Goal: Task Accomplishment & Management: Use online tool/utility

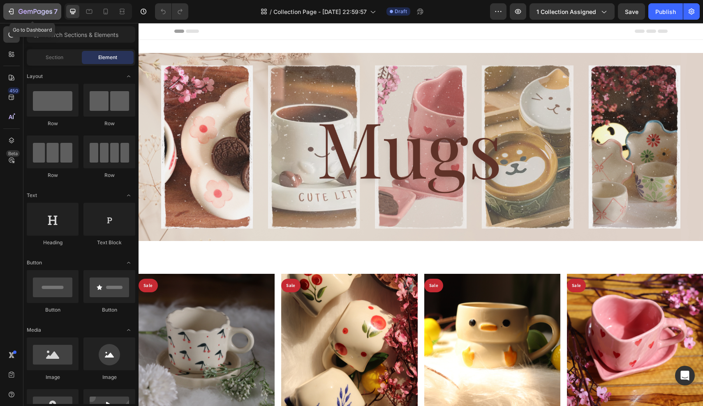
click at [14, 13] on icon "button" at bounding box center [11, 11] width 8 height 8
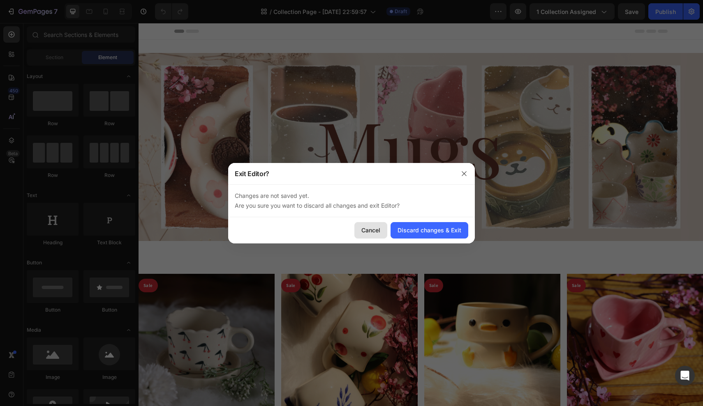
click at [376, 234] on div "Cancel" at bounding box center [370, 230] width 19 height 9
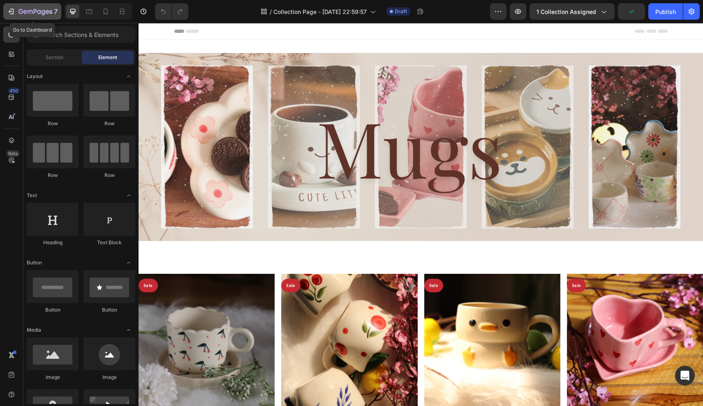
click at [11, 12] on icon "button" at bounding box center [11, 11] width 8 height 8
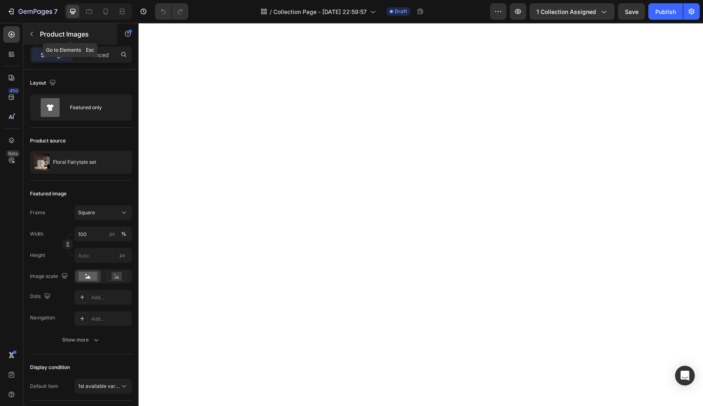
click at [36, 34] on button "button" at bounding box center [31, 34] width 13 height 13
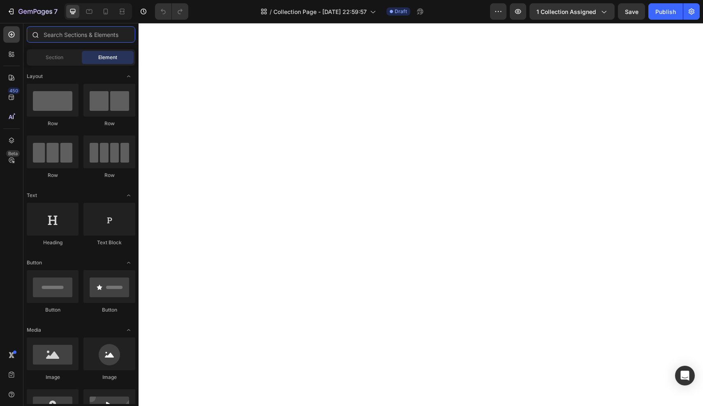
click at [63, 36] on input "text" at bounding box center [81, 34] width 108 height 16
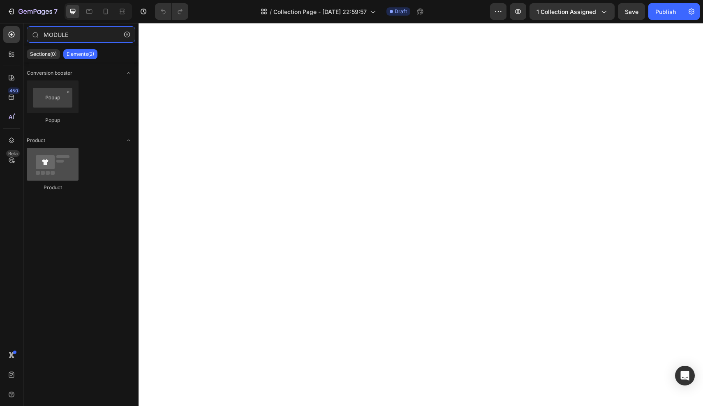
type input "MODULE"
drag, startPoint x: 54, startPoint y: 171, endPoint x: 62, endPoint y: 166, distance: 9.7
click at [62, 167] on div at bounding box center [53, 164] width 52 height 33
click at [69, 197] on div "Product" at bounding box center [81, 173] width 108 height 51
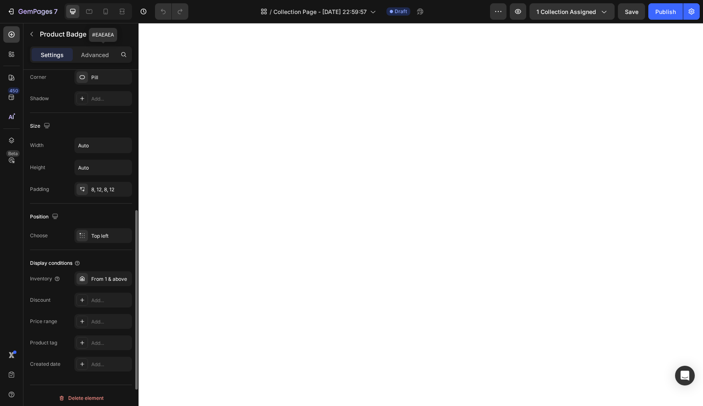
scroll to position [360, 0]
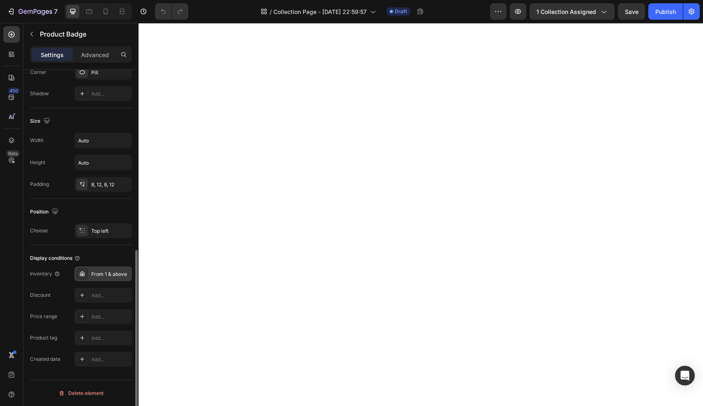
click at [101, 274] on div "From 1 & above" at bounding box center [110, 274] width 39 height 7
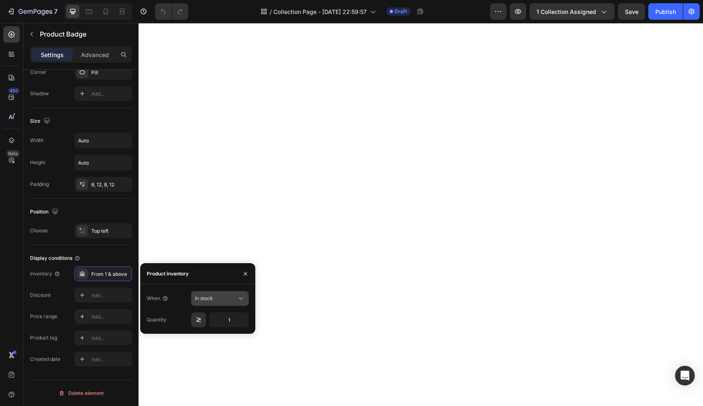
click at [242, 300] on icon at bounding box center [241, 299] width 8 height 8
click at [53, 292] on div "Discount Add..." at bounding box center [81, 295] width 102 height 15
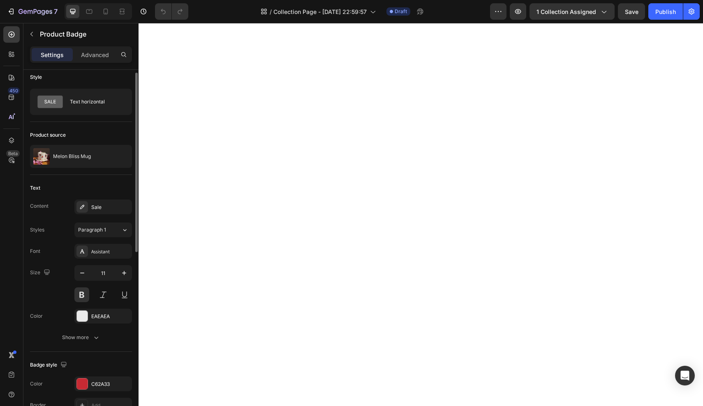
scroll to position [0, 0]
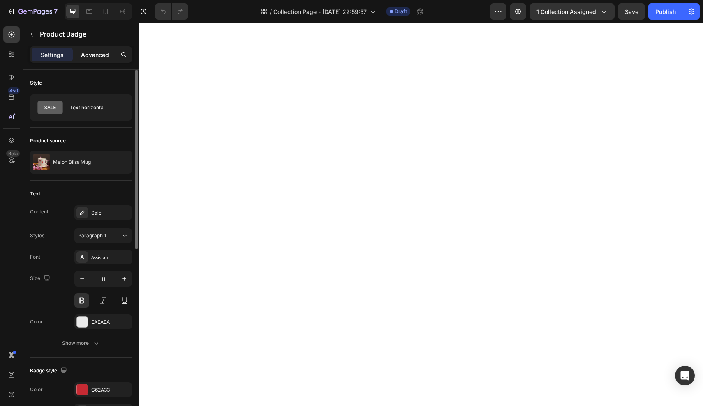
click at [93, 59] on p "Advanced" at bounding box center [95, 55] width 28 height 9
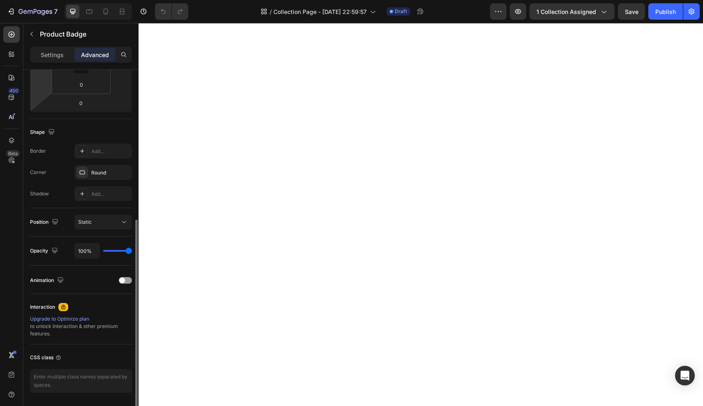
scroll to position [188, 0]
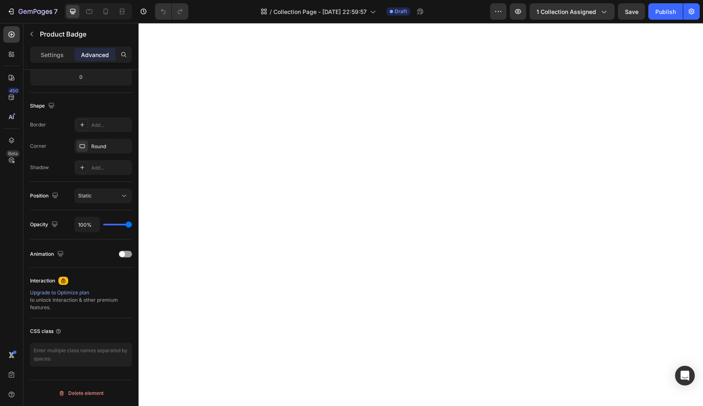
click at [10, 254] on div "450 Beta" at bounding box center [11, 186] width 16 height 321
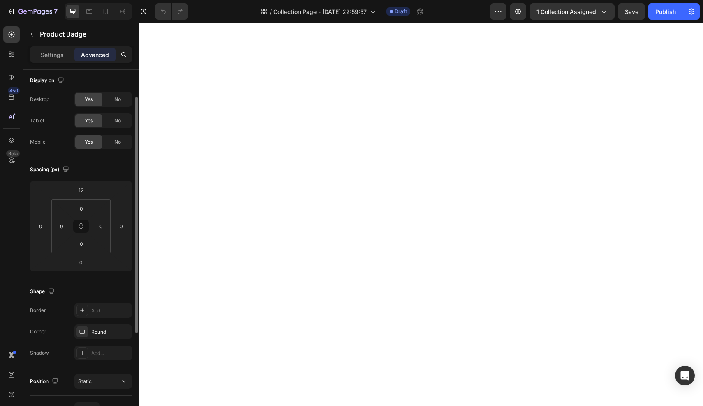
scroll to position [0, 0]
click at [43, 57] on p "Settings" at bounding box center [52, 55] width 23 height 9
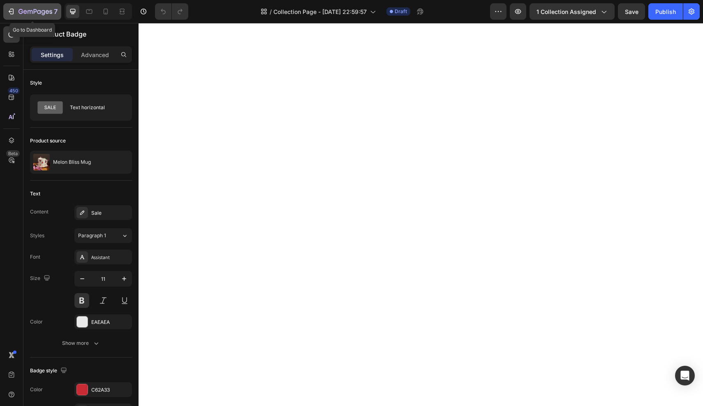
click at [32, 16] on div "7" at bounding box center [37, 12] width 39 height 10
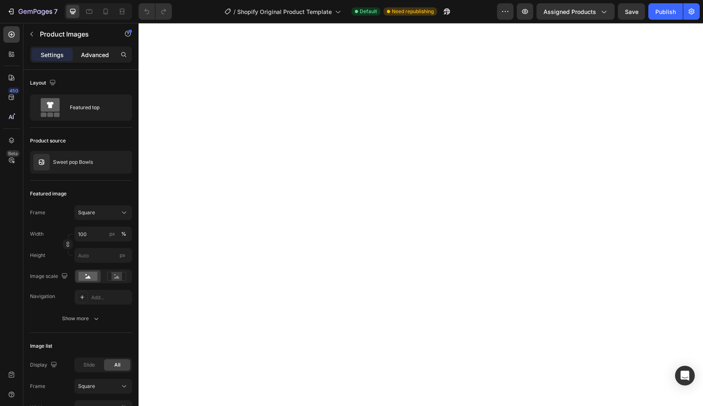
click at [90, 60] on div "Advanced" at bounding box center [94, 54] width 41 height 13
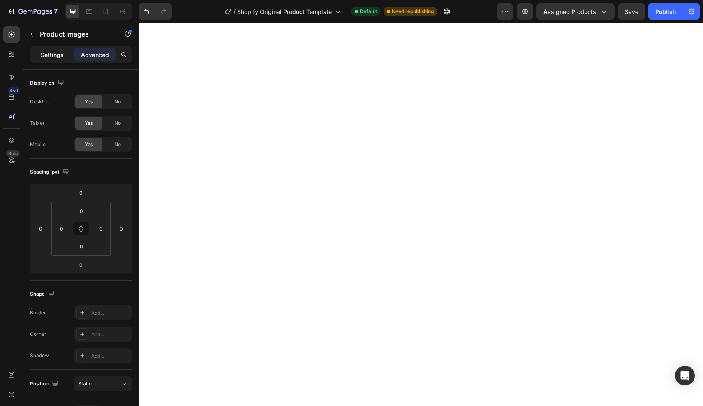
click at [51, 58] on p "Settings" at bounding box center [52, 55] width 23 height 9
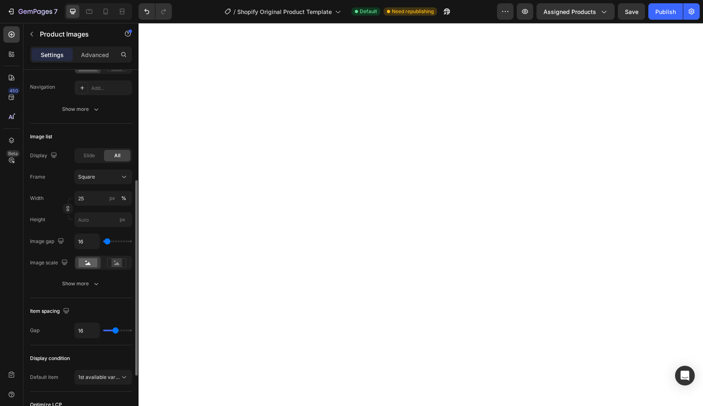
scroll to position [210, 0]
click at [60, 281] on button "Show more" at bounding box center [81, 284] width 102 height 15
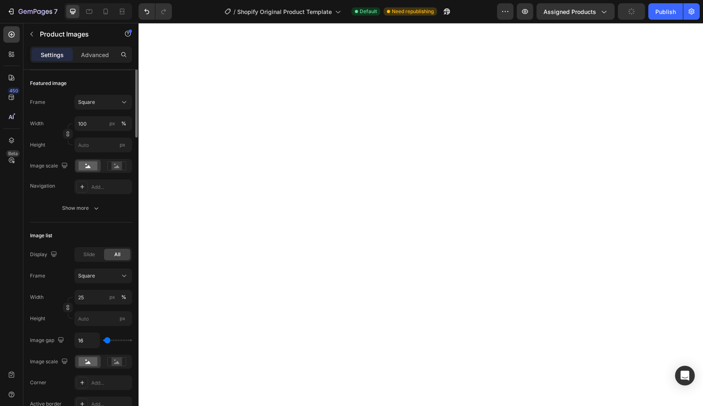
scroll to position [0, 0]
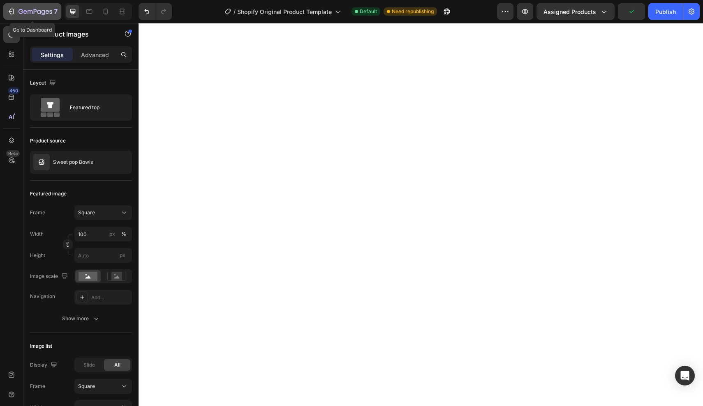
click at [37, 10] on icon "button" at bounding box center [35, 12] width 34 height 7
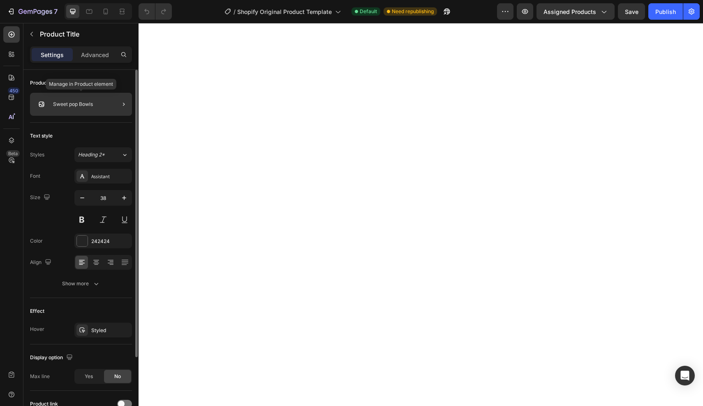
click at [101, 105] on div "Sweet pop Bowls" at bounding box center [81, 104] width 102 height 23
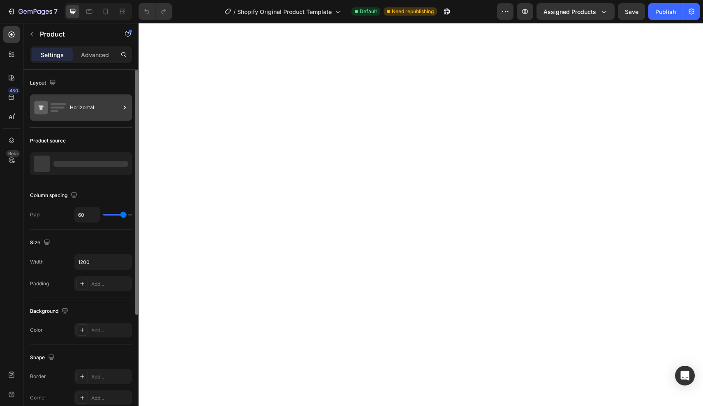
click at [126, 106] on icon at bounding box center [124, 108] width 8 height 8
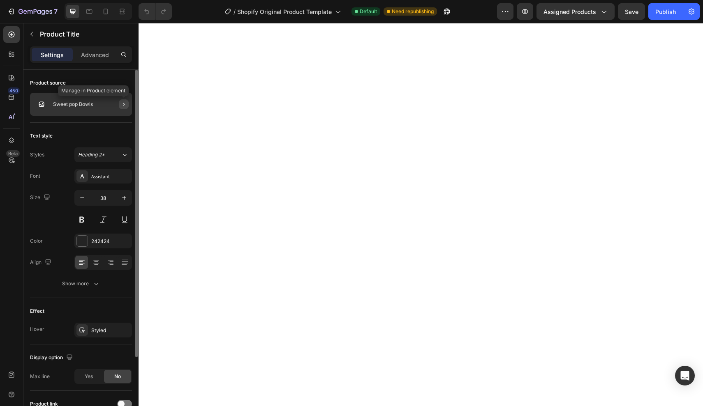
click at [126, 106] on icon "button" at bounding box center [123, 104] width 7 height 7
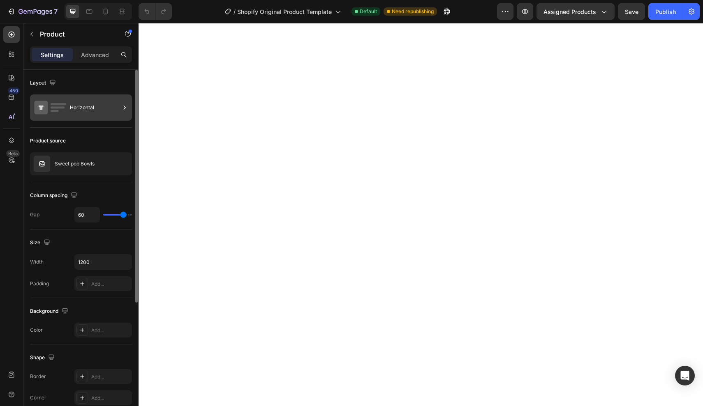
click at [106, 109] on div "Horizontal" at bounding box center [95, 107] width 50 height 19
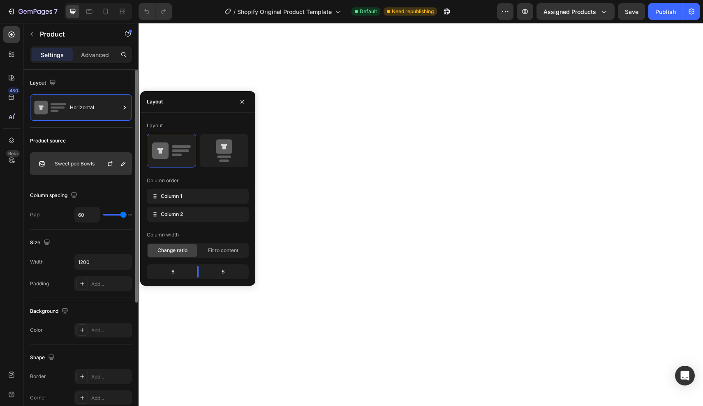
click at [83, 163] on p "Sweet pop Bowls" at bounding box center [75, 164] width 40 height 6
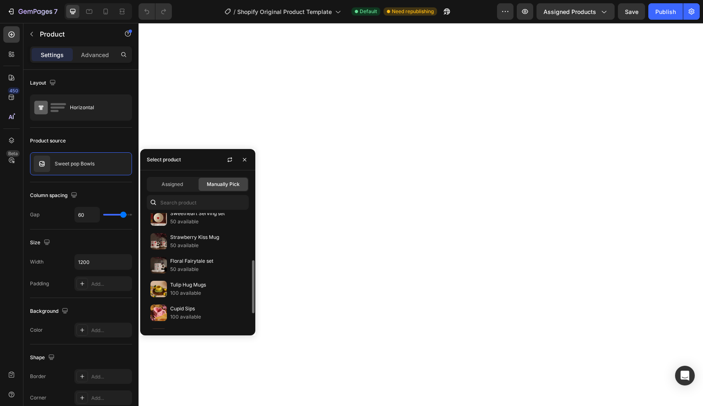
scroll to position [103, 0]
click at [169, 269] on div "Floral Fairytale set 50 available" at bounding box center [198, 265] width 102 height 24
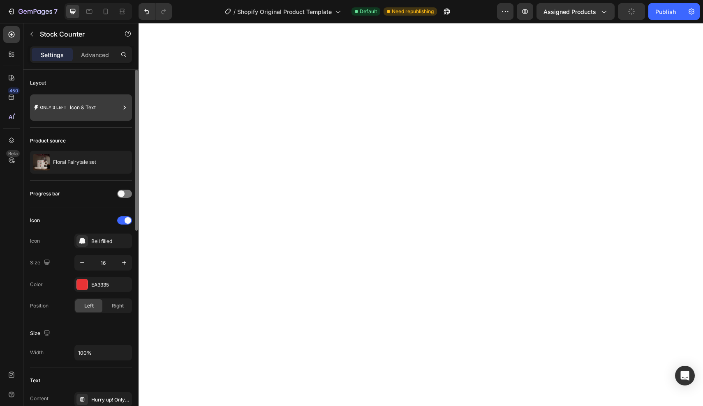
click at [125, 107] on icon at bounding box center [124, 108] width 8 height 8
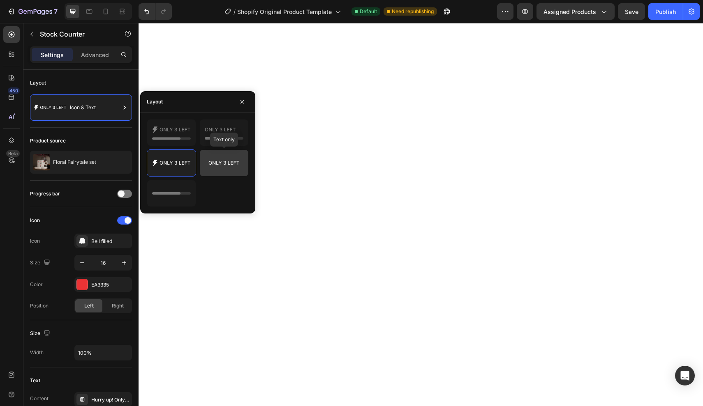
click at [214, 167] on icon at bounding box center [224, 163] width 39 height 16
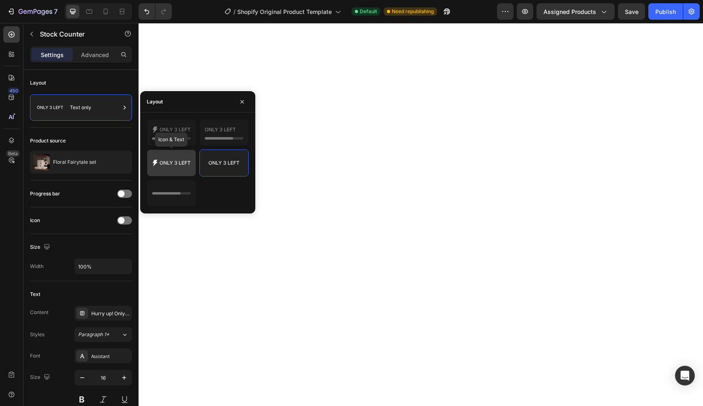
click at [185, 165] on icon at bounding box center [171, 163] width 39 height 16
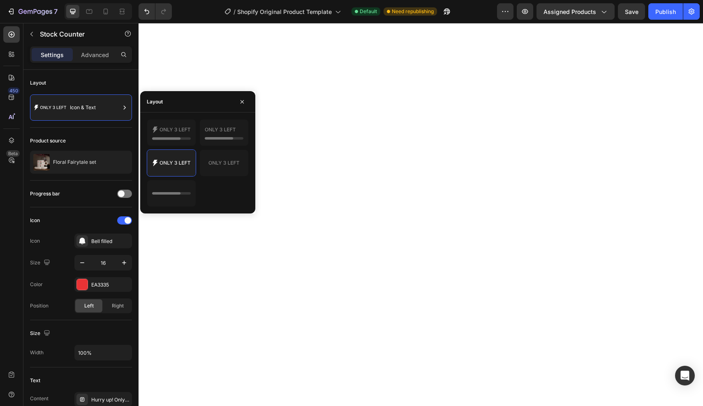
click at [14, 233] on div "450 Beta" at bounding box center [11, 196] width 16 height 341
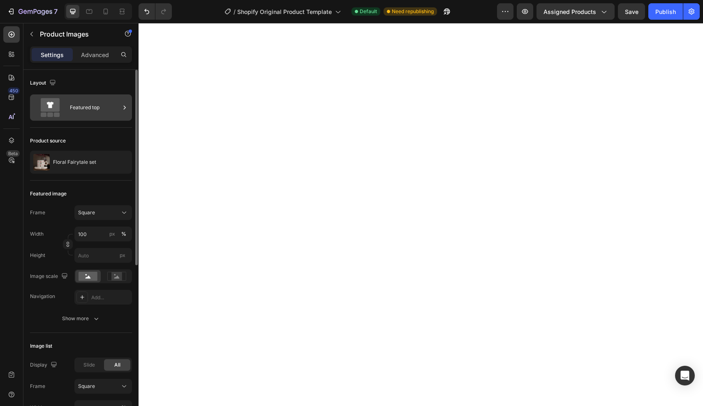
click at [125, 107] on icon at bounding box center [125, 108] width 2 height 4
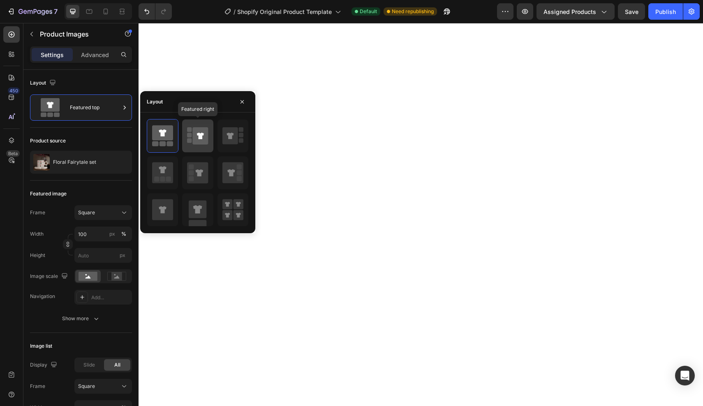
click at [200, 149] on div at bounding box center [197, 136] width 31 height 33
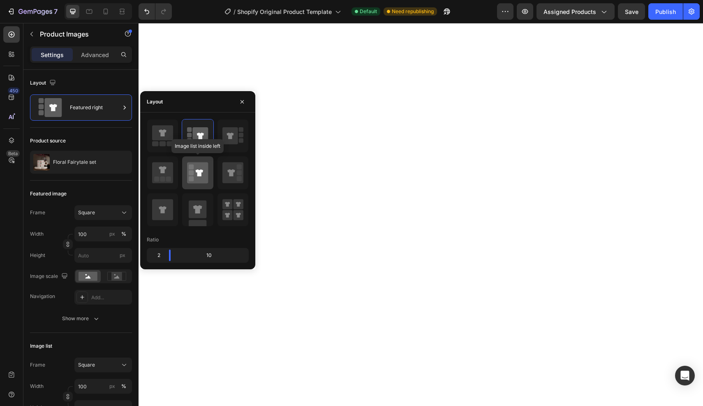
click at [203, 178] on icon at bounding box center [197, 172] width 21 height 21
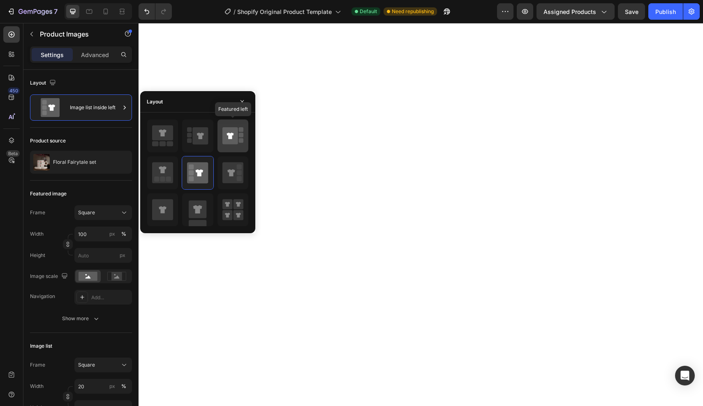
click at [232, 142] on icon at bounding box center [230, 135] width 16 height 17
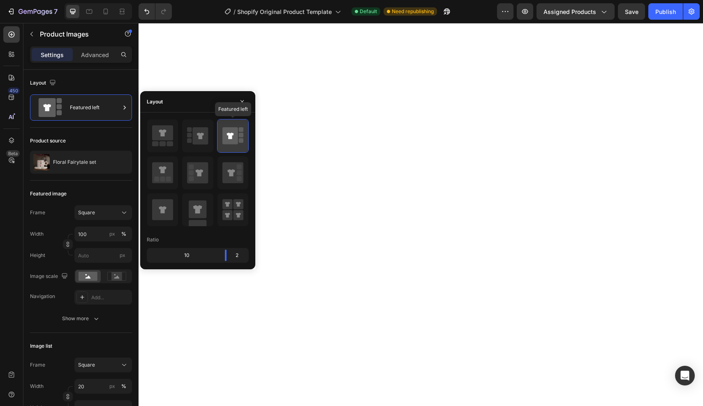
type input "100"
click at [187, 130] on rect at bounding box center [189, 129] width 5 height 5
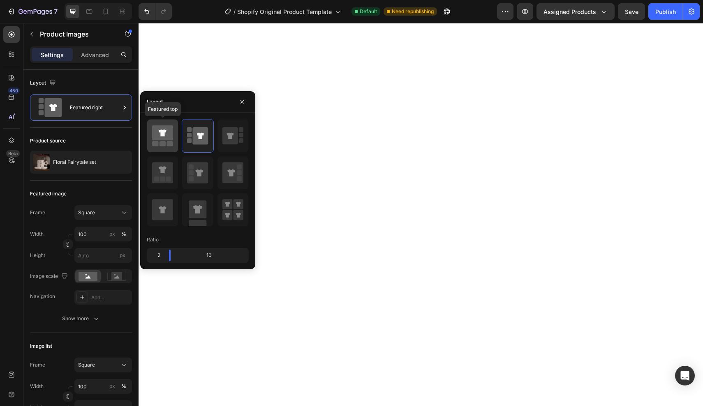
click at [166, 137] on icon at bounding box center [162, 132] width 21 height 15
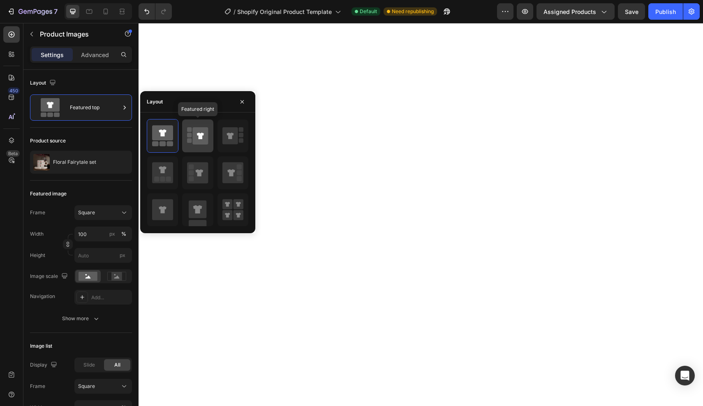
click at [197, 134] on icon at bounding box center [201, 135] width 16 height 17
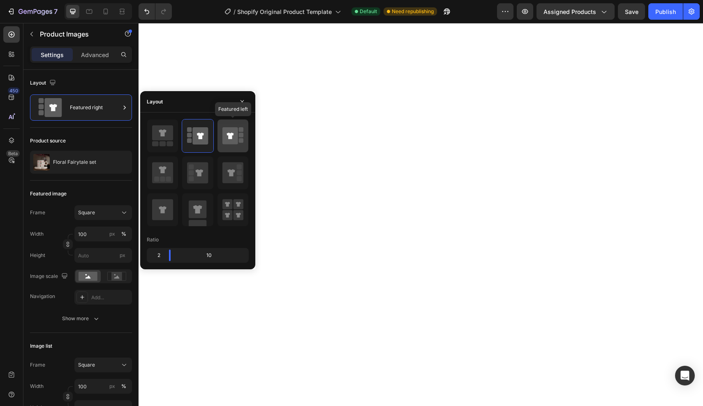
click at [233, 134] on icon at bounding box center [229, 136] width 7 height 7
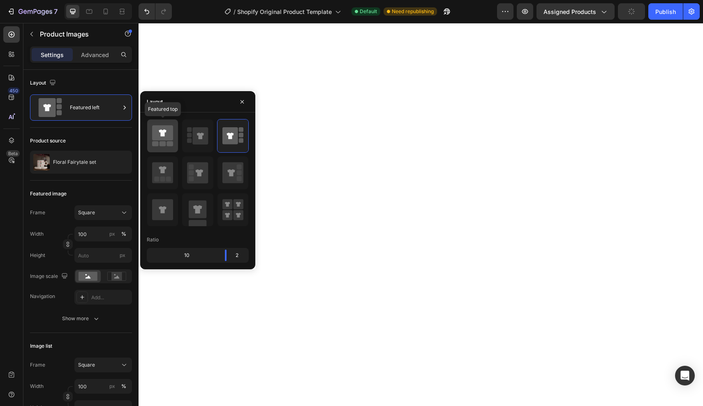
click at [164, 136] on icon at bounding box center [162, 132] width 7 height 7
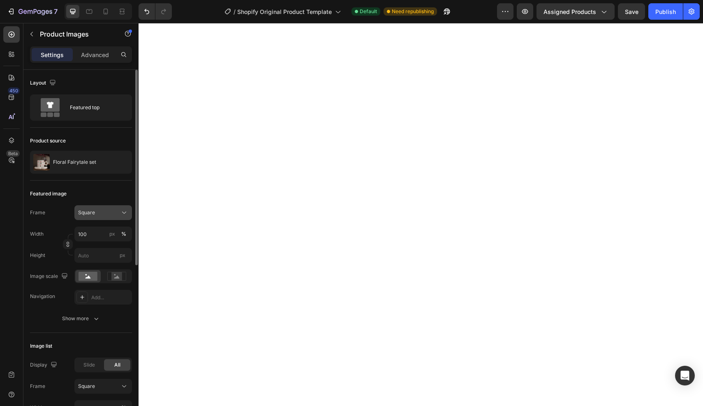
click at [123, 215] on icon at bounding box center [124, 213] width 8 height 8
click at [92, 273] on div "Original" at bounding box center [96, 279] width 66 height 15
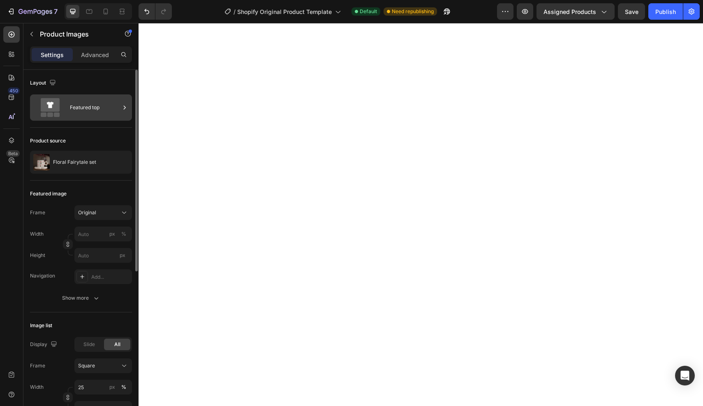
click at [125, 110] on icon at bounding box center [124, 108] width 8 height 8
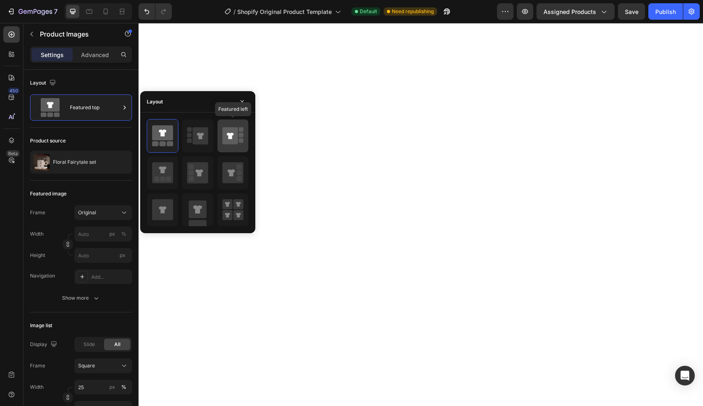
click at [233, 139] on icon at bounding box center [230, 135] width 16 height 17
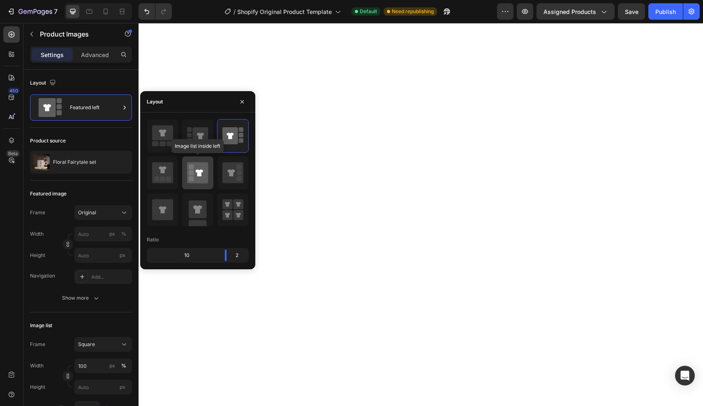
click at [201, 174] on icon at bounding box center [199, 172] width 7 height 7
type input "20"
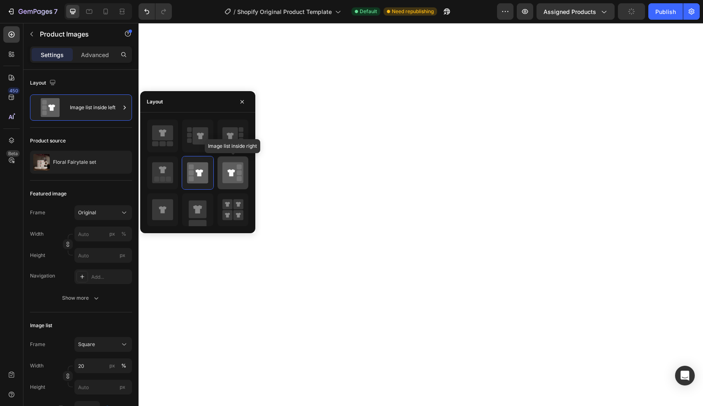
click at [226, 178] on icon at bounding box center [232, 172] width 21 height 21
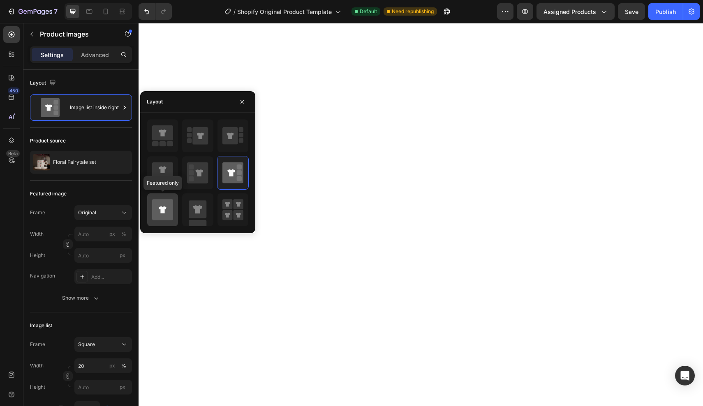
click at [172, 208] on icon at bounding box center [162, 209] width 21 height 21
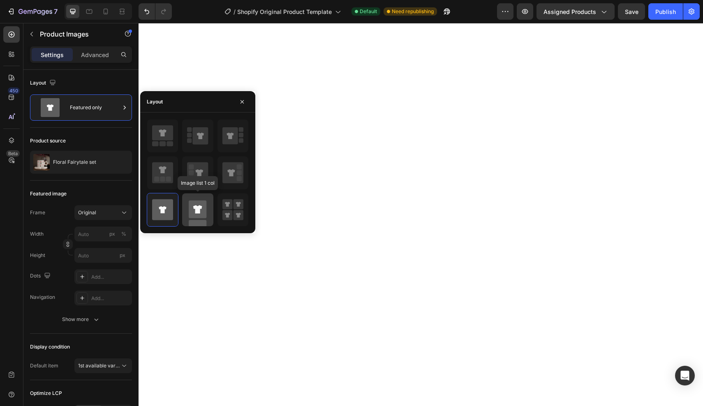
click at [196, 205] on rect at bounding box center [198, 210] width 18 height 18
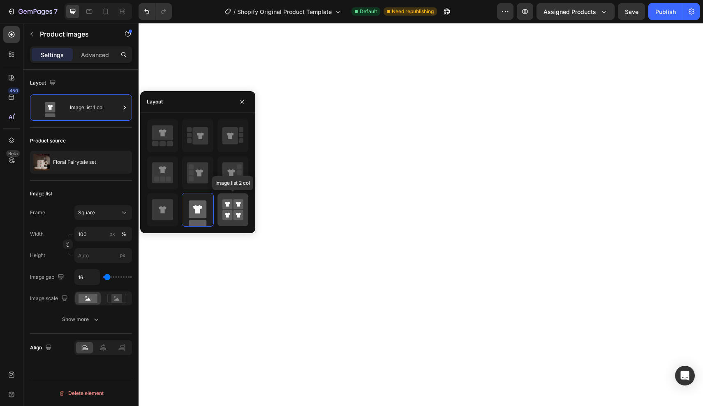
click at [226, 203] on icon at bounding box center [227, 204] width 5 height 5
type input "50"
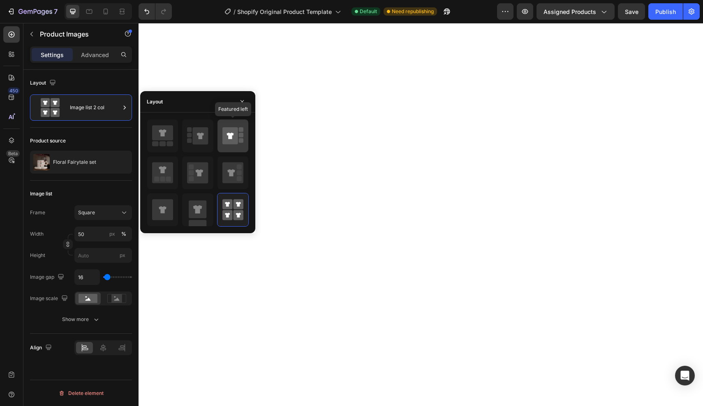
click at [228, 136] on icon at bounding box center [229, 136] width 7 height 7
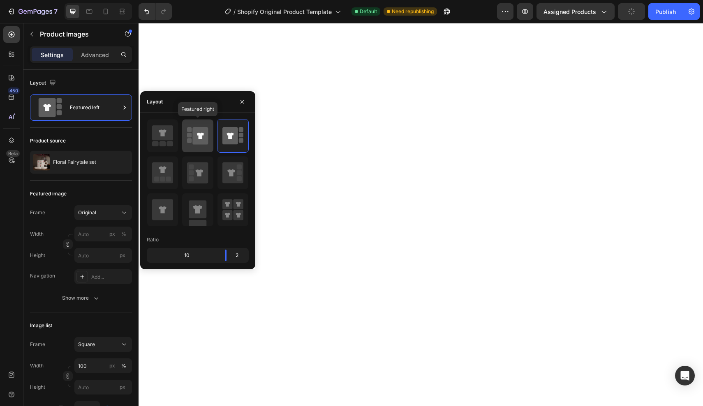
click at [201, 135] on icon at bounding box center [200, 136] width 7 height 7
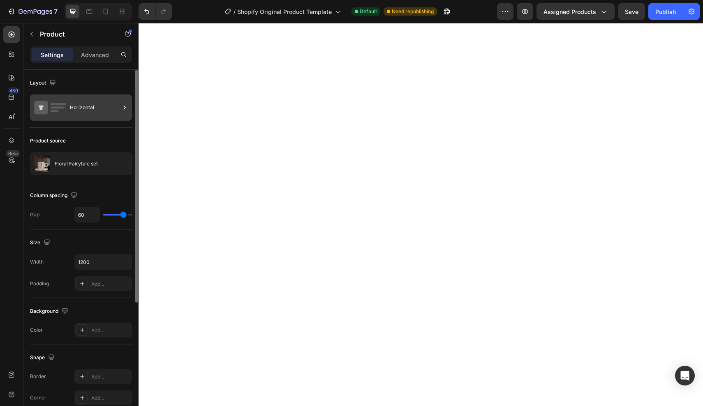
click at [127, 107] on icon at bounding box center [124, 108] width 8 height 8
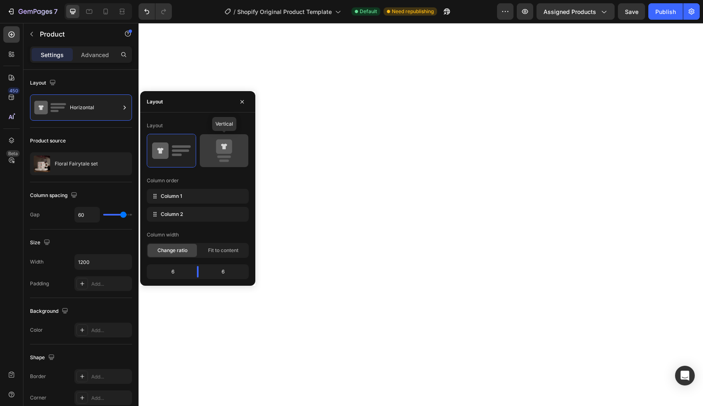
click at [214, 148] on icon at bounding box center [224, 150] width 39 height 23
type input "0"
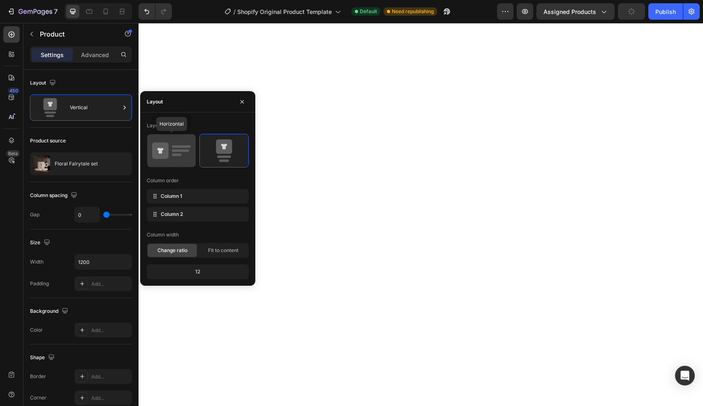
click at [180, 144] on icon at bounding box center [171, 150] width 39 height 23
type input "60"
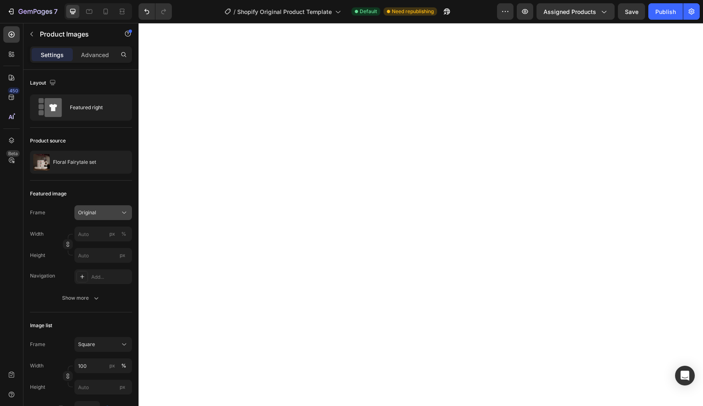
click at [125, 215] on icon at bounding box center [124, 213] width 8 height 8
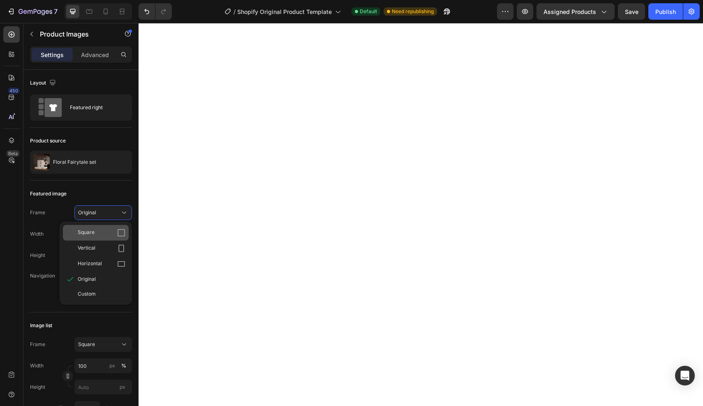
click at [106, 234] on div "Square" at bounding box center [102, 233] width 48 height 8
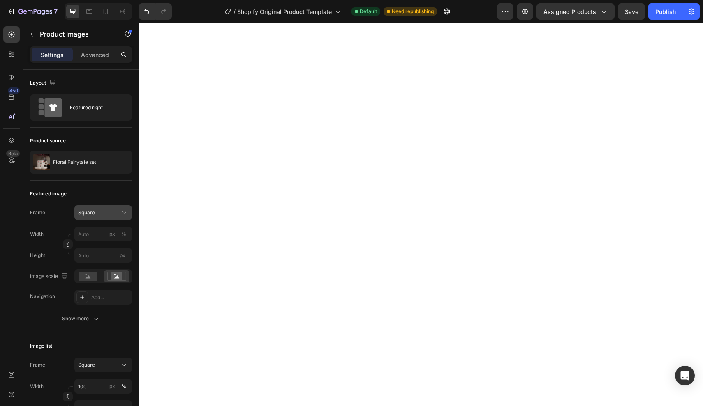
click at [124, 213] on icon at bounding box center [124, 213] width 8 height 8
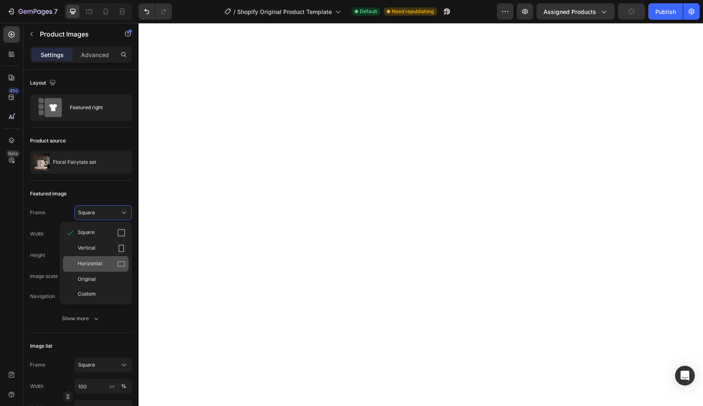
click at [103, 263] on div "Horizontal" at bounding box center [102, 264] width 48 height 8
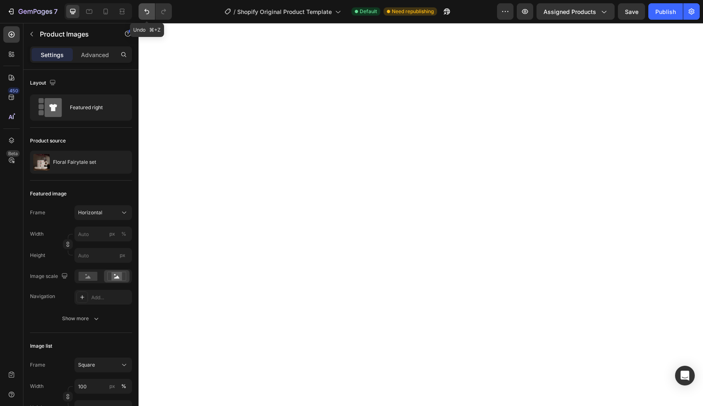
click at [146, 14] on icon "Undo/Redo" at bounding box center [147, 11] width 8 height 8
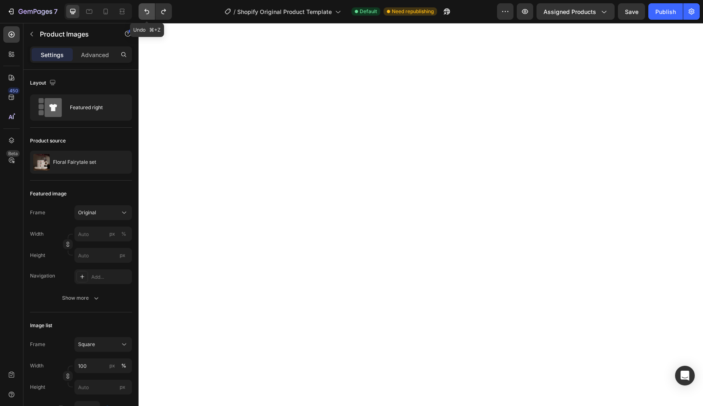
click at [146, 14] on icon "Undo/Redo" at bounding box center [147, 11] width 8 height 8
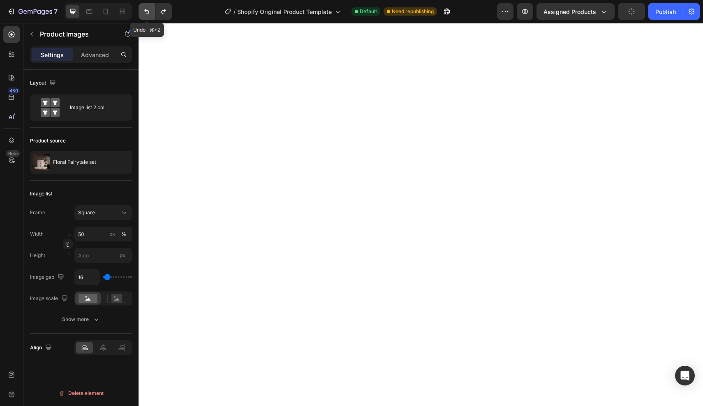
click at [146, 14] on icon "Undo/Redo" at bounding box center [147, 11] width 8 height 8
type input "100"
click at [146, 14] on icon "Undo/Redo" at bounding box center [147, 11] width 8 height 8
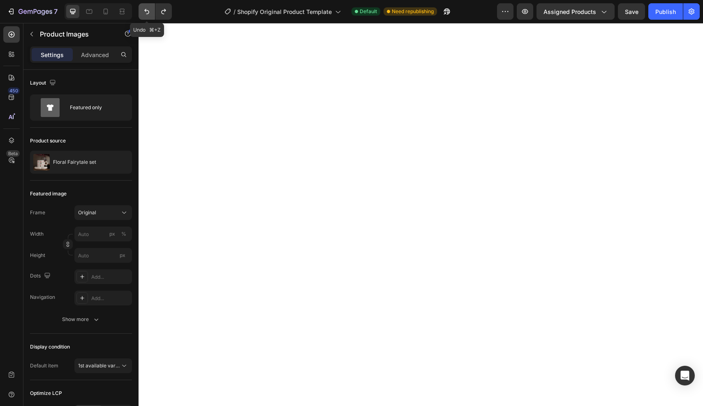
click at [146, 14] on icon "Undo/Redo" at bounding box center [147, 11] width 8 height 8
type input "100"
click at [146, 13] on icon "Undo/Redo" at bounding box center [147, 11] width 8 height 8
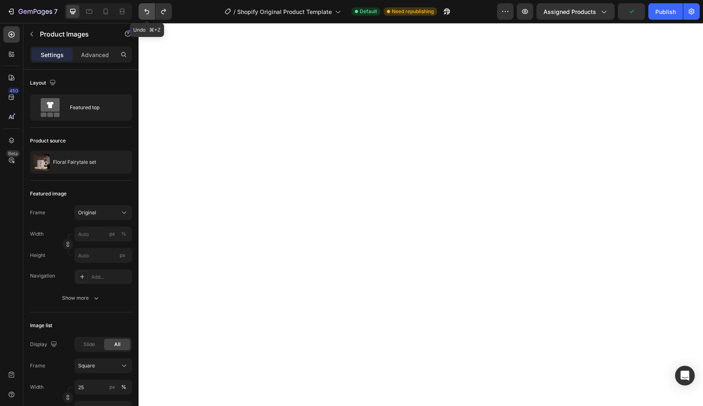
click at [150, 17] on button "Undo/Redo" at bounding box center [146, 11] width 16 height 16
type input "100"
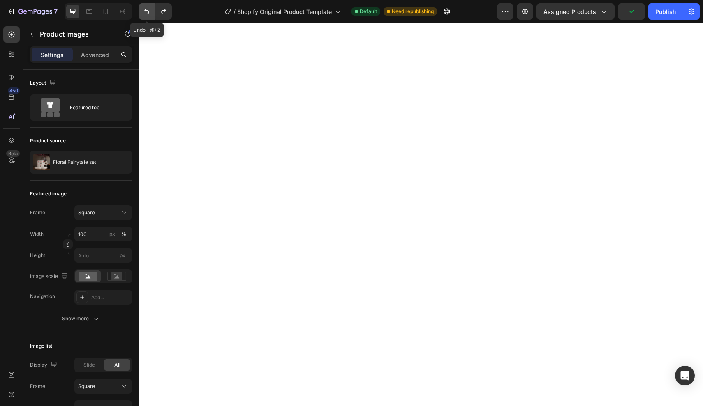
click at [147, 13] on icon "Undo/Redo" at bounding box center [147, 11] width 8 height 8
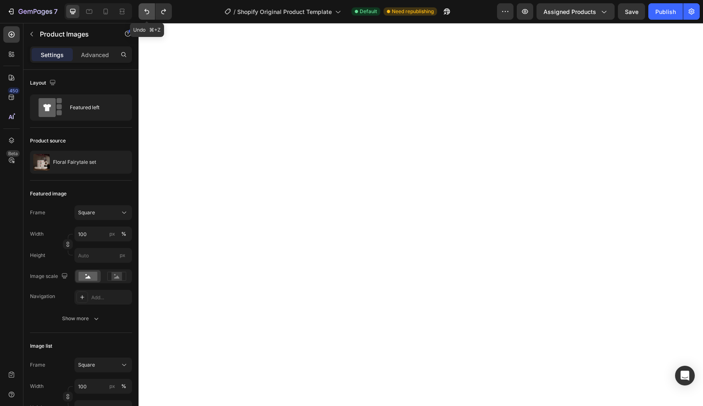
click at [147, 13] on icon "Undo/Redo" at bounding box center [147, 11] width 8 height 8
type input "100"
click at [147, 13] on icon "Undo/Redo" at bounding box center [147, 11] width 8 height 8
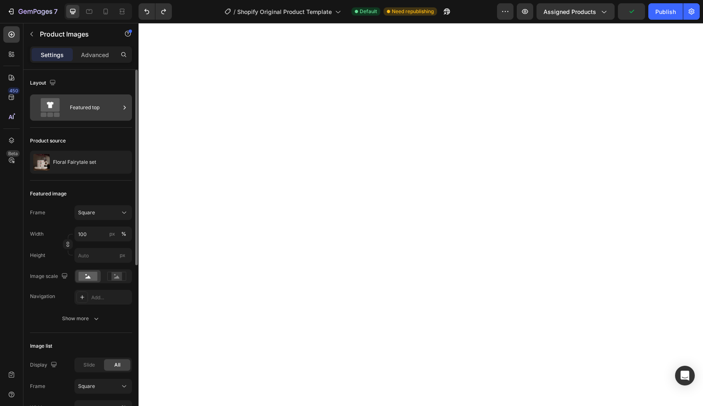
click at [125, 109] on icon at bounding box center [124, 108] width 8 height 8
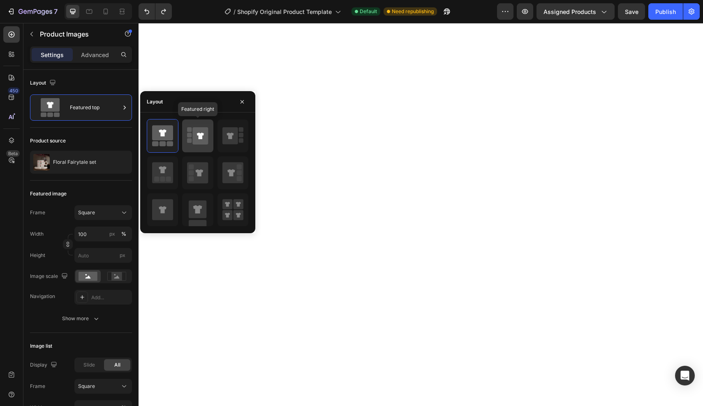
click at [191, 131] on rect at bounding box center [189, 129] width 5 height 5
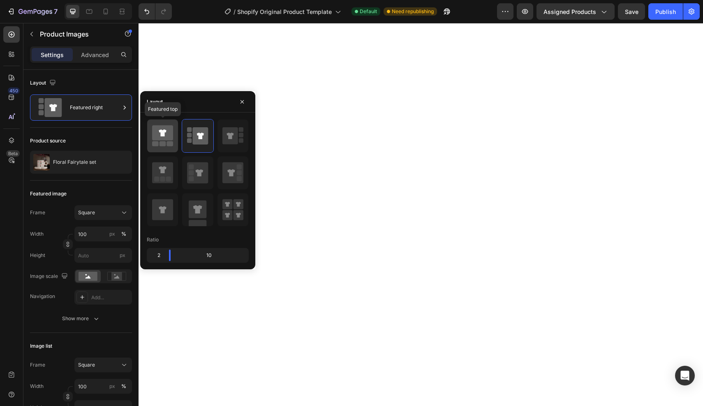
click at [169, 138] on icon at bounding box center [162, 132] width 21 height 15
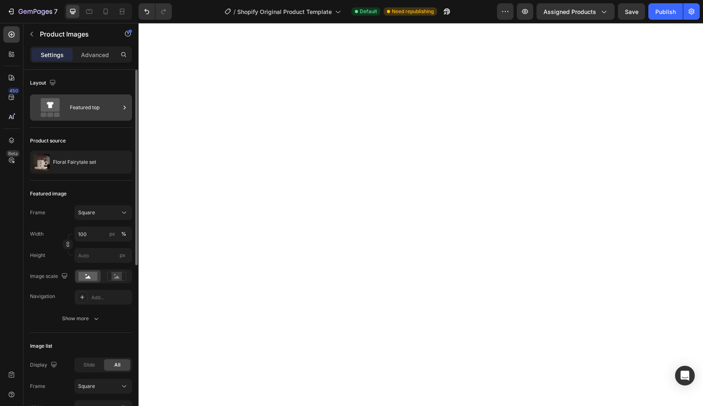
click at [122, 112] on div at bounding box center [124, 108] width 8 height 26
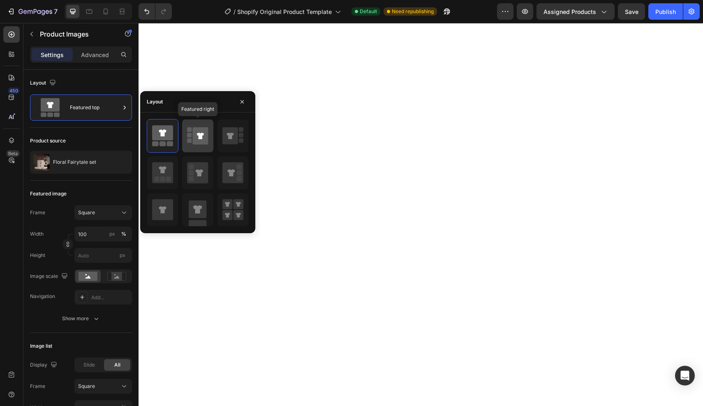
click at [189, 142] on rect at bounding box center [189, 140] width 5 height 5
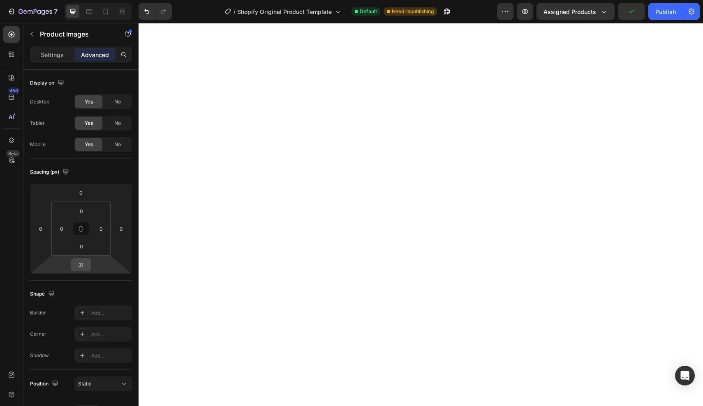
click at [85, 269] on input "31" at bounding box center [81, 265] width 16 height 12
type input "0"
click at [84, 247] on input "0" at bounding box center [81, 246] width 16 height 12
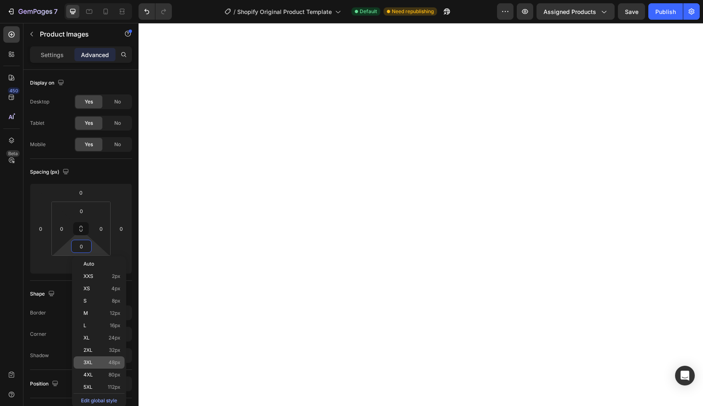
click at [88, 361] on span "3XL" at bounding box center [87, 363] width 9 height 6
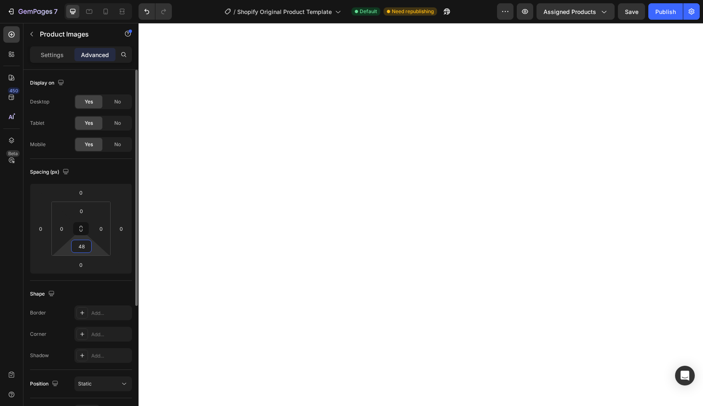
click at [83, 245] on input "48" at bounding box center [81, 246] width 16 height 12
type input "0"
click at [12, 253] on div "450 Beta" at bounding box center [11, 196] width 16 height 341
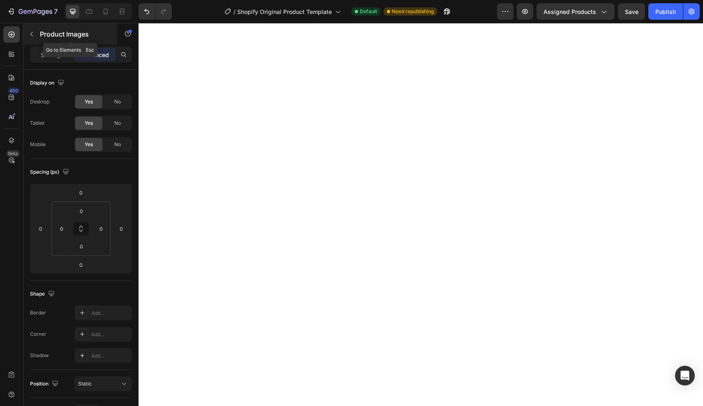
click at [32, 39] on button "button" at bounding box center [31, 34] width 13 height 13
click at [59, 55] on p "Settings" at bounding box center [52, 55] width 23 height 9
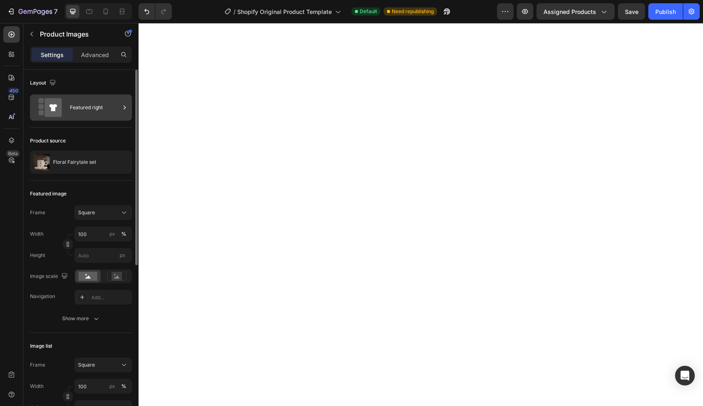
click at [127, 108] on icon at bounding box center [124, 108] width 8 height 8
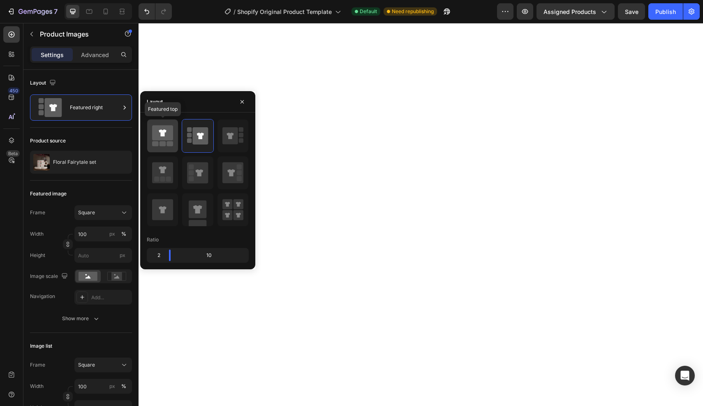
click at [164, 147] on icon at bounding box center [162, 136] width 21 height 23
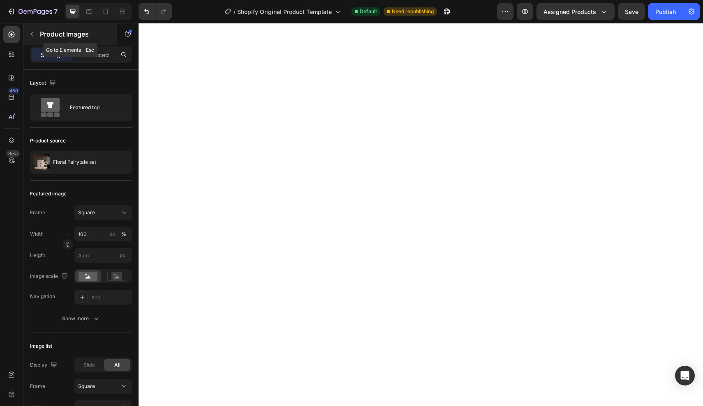
click at [25, 29] on div "Product Images" at bounding box center [70, 33] width 94 height 21
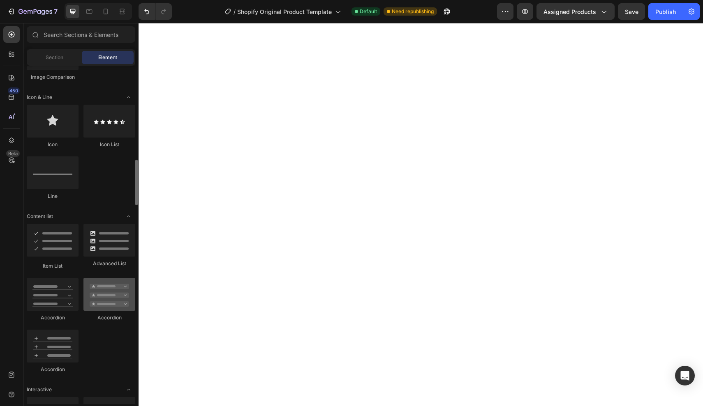
scroll to position [530, 0]
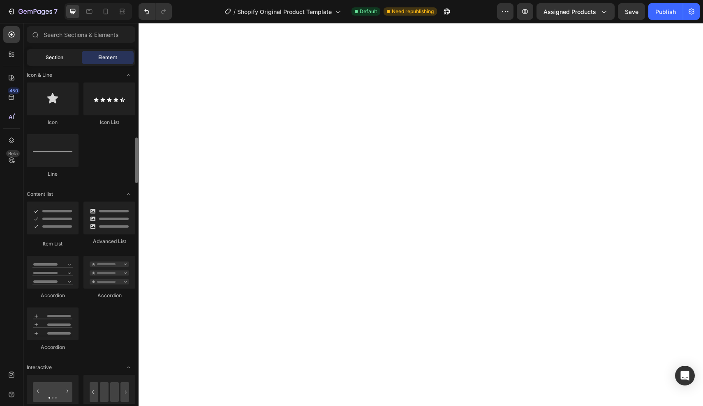
click at [61, 60] on span "Section" at bounding box center [55, 57] width 18 height 7
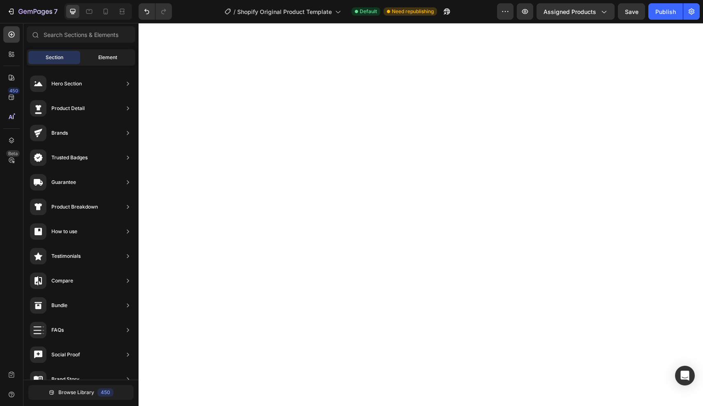
click at [97, 62] on div "Element" at bounding box center [108, 57] width 52 height 13
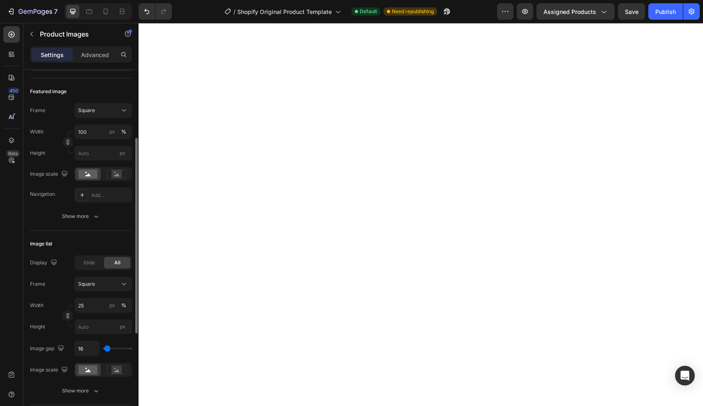
scroll to position [136, 0]
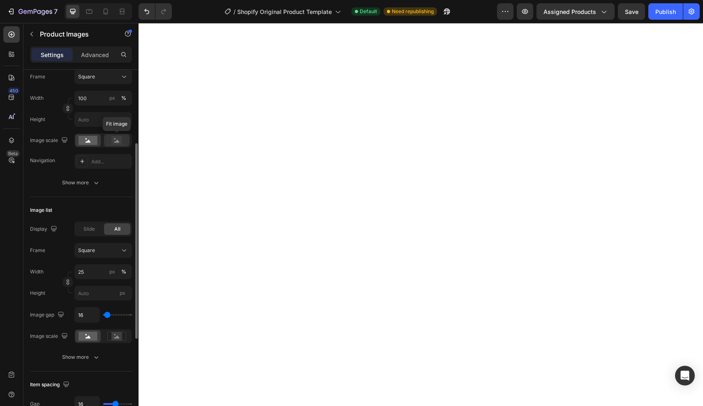
click at [115, 140] on rect at bounding box center [116, 140] width 11 height 8
click at [99, 143] on div at bounding box center [87, 140] width 25 height 12
click at [114, 143] on rect at bounding box center [116, 140] width 11 height 8
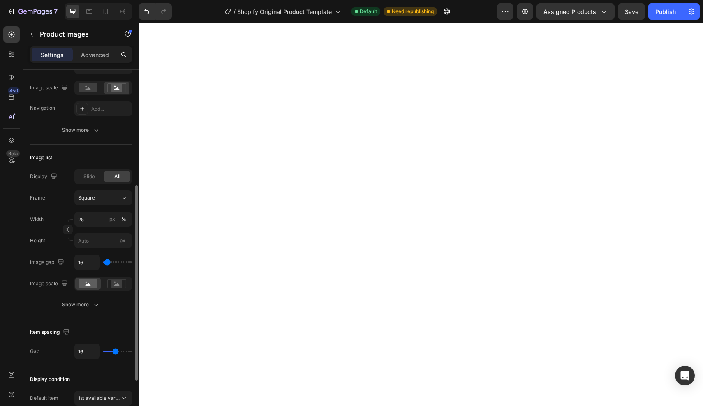
scroll to position [216, 0]
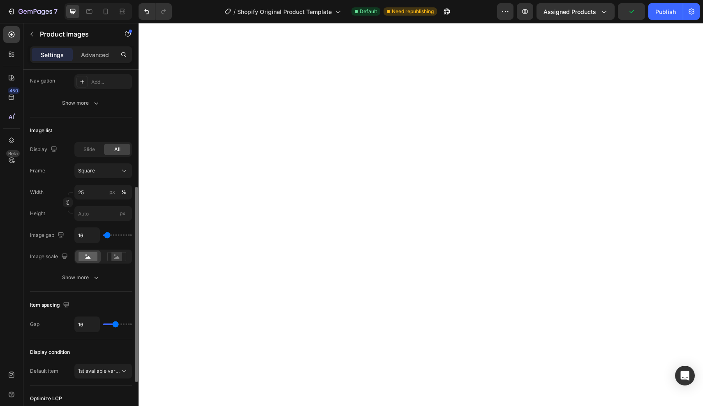
type input "13"
type input "22"
type input "57"
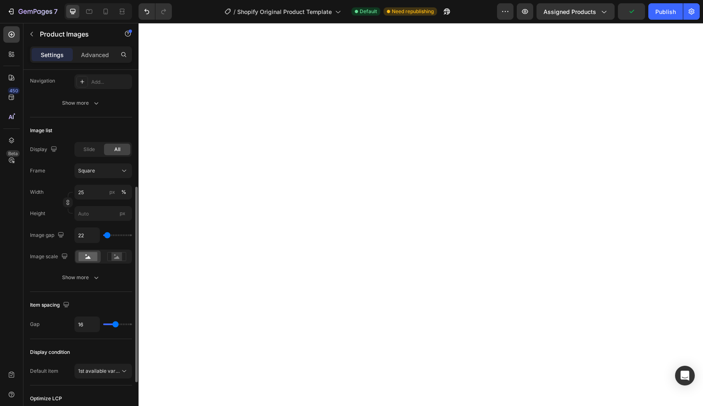
type input "57"
type input "66"
type input "75"
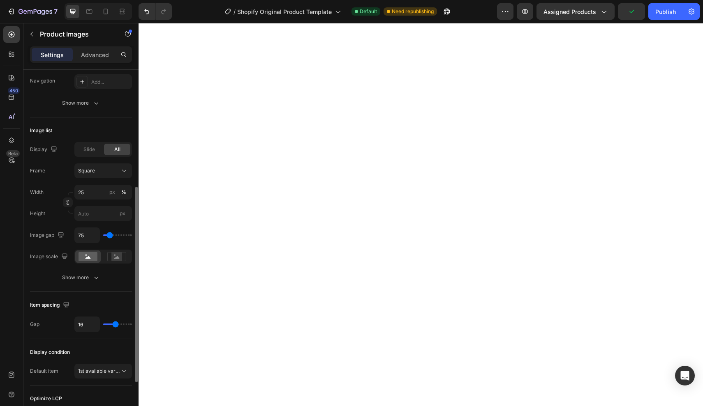
type input "66"
type input "57"
type input "48"
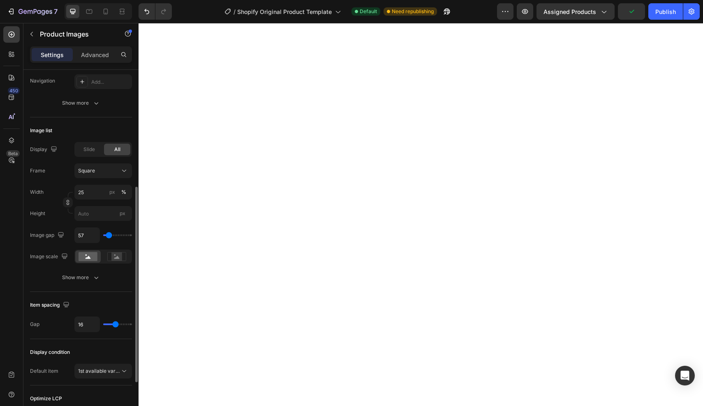
type input "48"
type input "39"
type input "31"
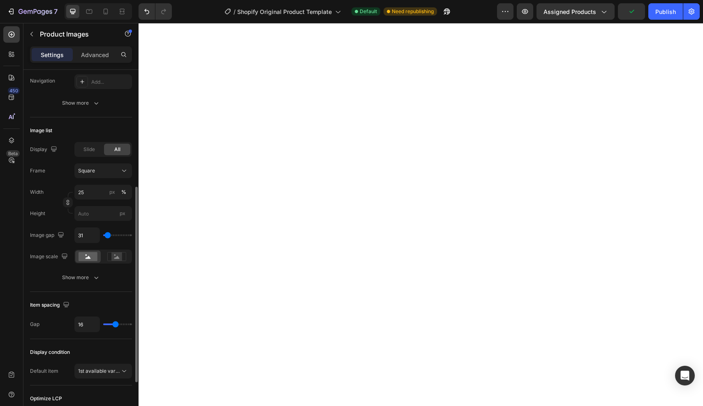
type input "22"
type input "13"
type input "4"
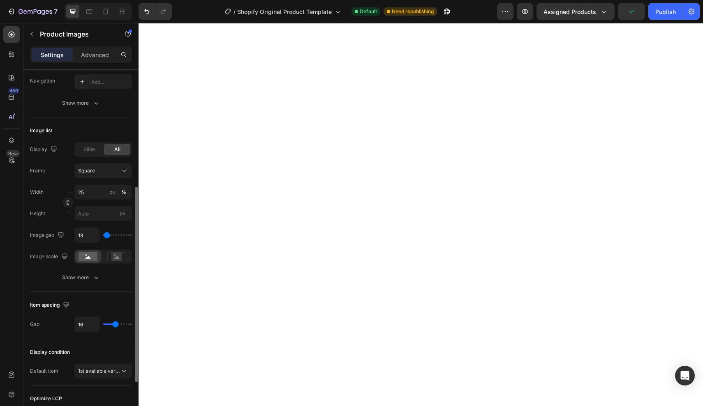
type input "4"
type input "0"
type input "4"
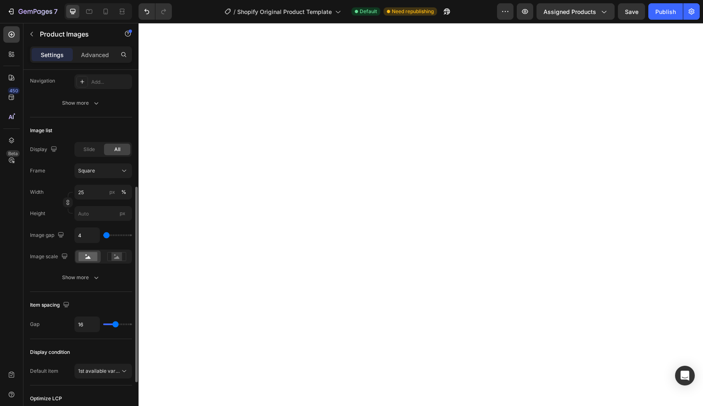
type input "13"
type input "22"
type input "31"
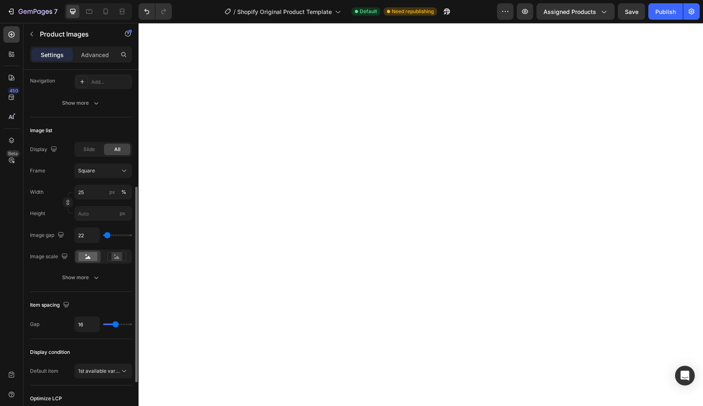
type input "31"
type input "39"
type input "48"
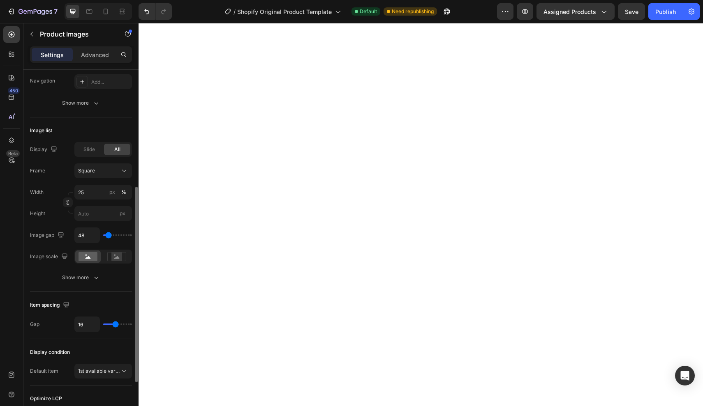
type input "39"
type input "31"
type input "22"
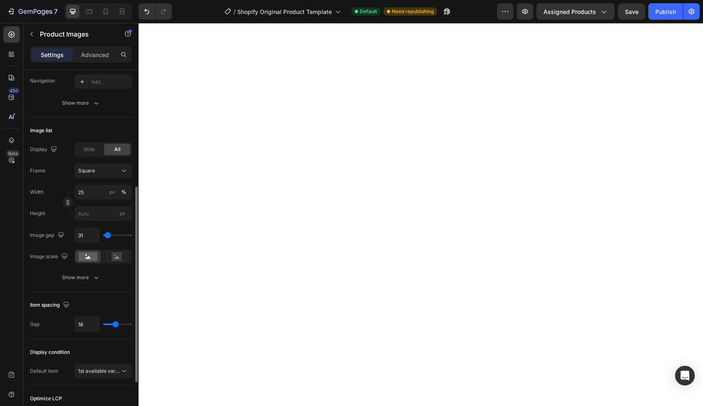
type input "22"
type input "13"
type input "4"
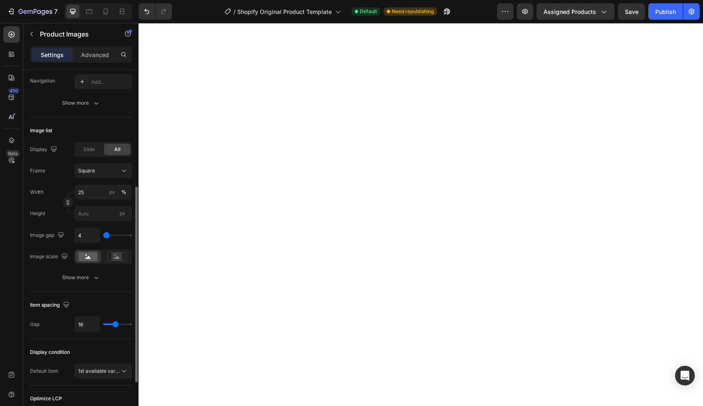
type input "0"
type input "4"
type input "13"
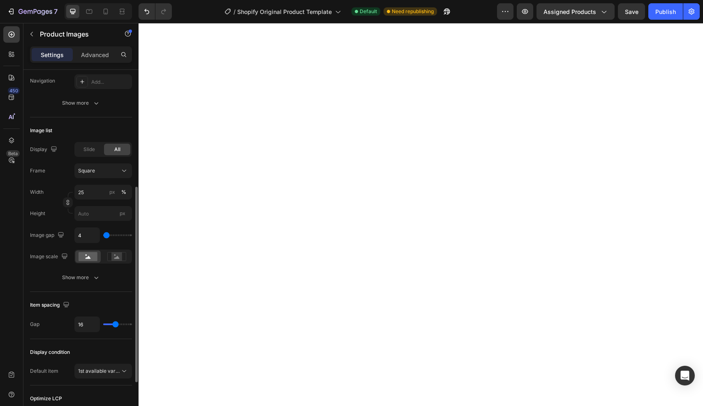
type input "13"
type input "22"
type input "13"
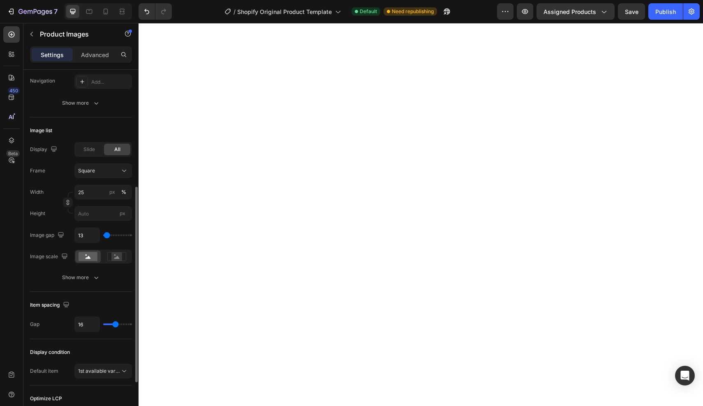
click at [106, 236] on input "range" at bounding box center [117, 236] width 29 height 2
click at [85, 235] on input "13" at bounding box center [87, 235] width 25 height 15
type input "1"
type input "16"
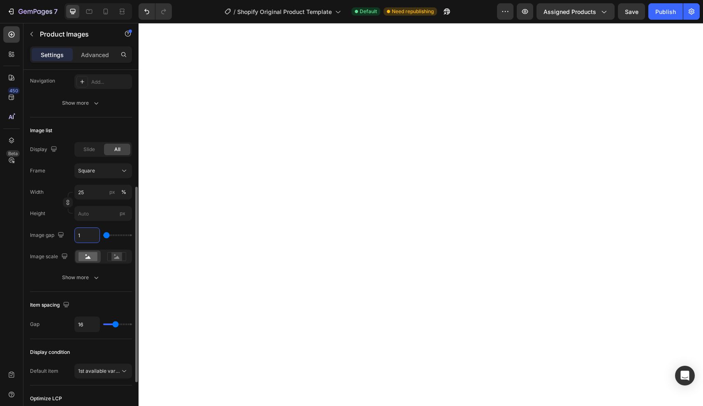
type input "16"
click at [58, 239] on button "button" at bounding box center [61, 235] width 10 height 10
click at [39, 263] on div "Image scale" at bounding box center [49, 256] width 39 height 13
click at [87, 263] on div at bounding box center [87, 257] width 25 height 12
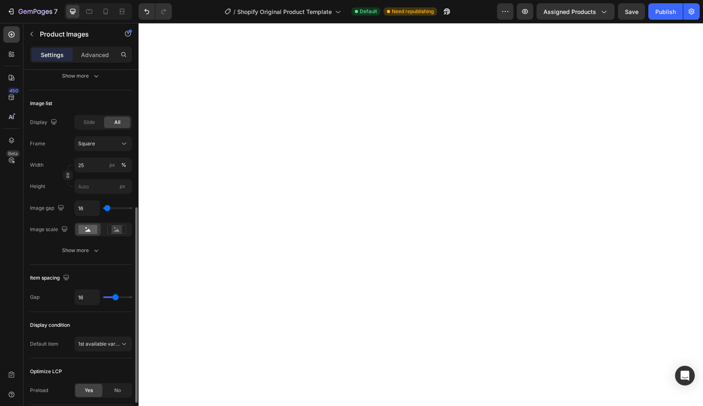
scroll to position [247, 0]
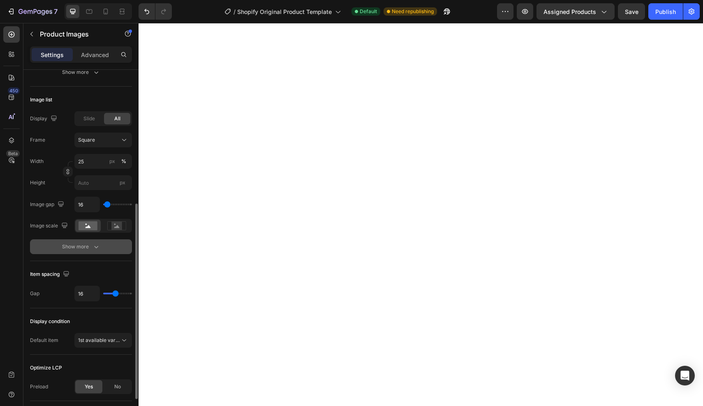
click at [80, 247] on div "Show more" at bounding box center [81, 247] width 38 height 8
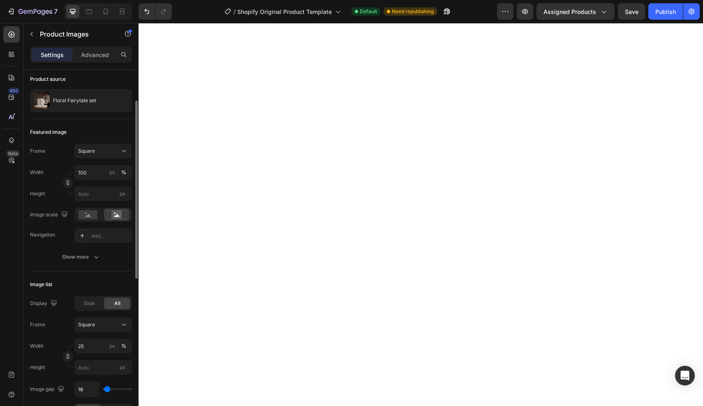
scroll to position [63, 0]
click at [71, 261] on button "Show more" at bounding box center [81, 256] width 102 height 15
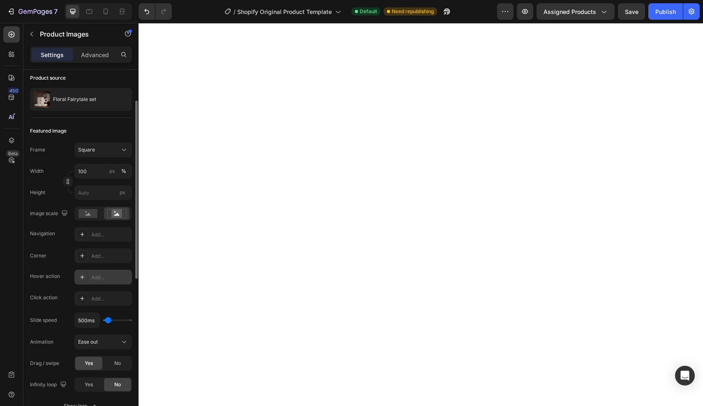
click at [84, 275] on icon at bounding box center [82, 277] width 7 height 7
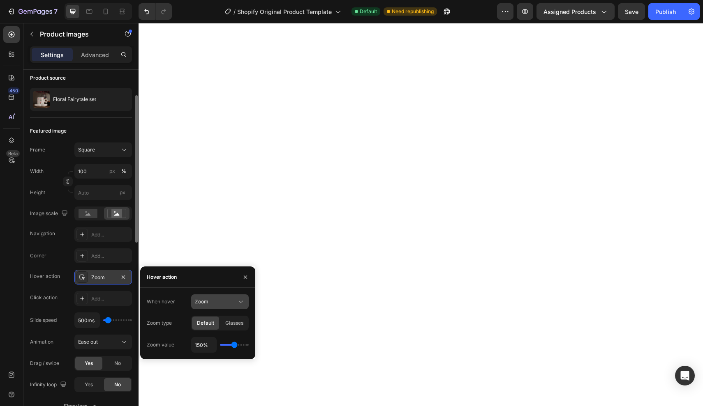
click at [242, 303] on icon at bounding box center [241, 302] width 8 height 8
click at [125, 279] on icon "button" at bounding box center [123, 277] width 7 height 7
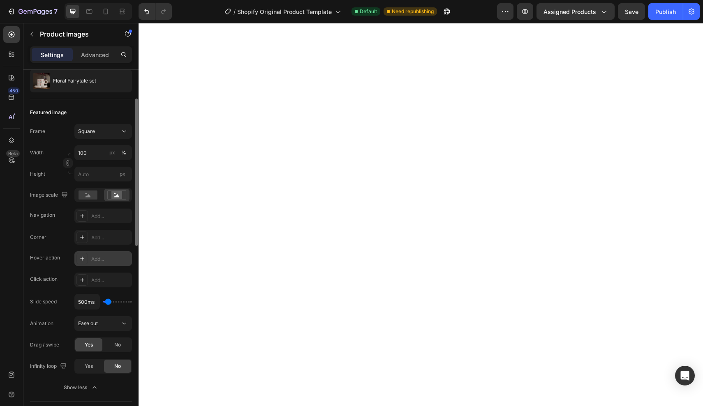
scroll to position [82, 0]
click at [82, 216] on icon at bounding box center [82, 215] width 7 height 7
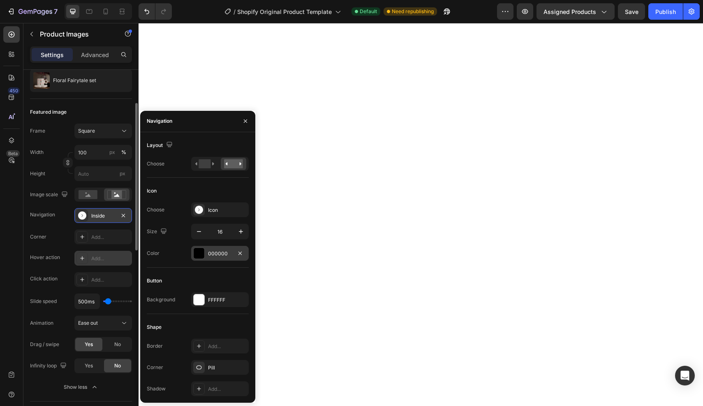
click at [198, 253] on div at bounding box center [199, 253] width 11 height 11
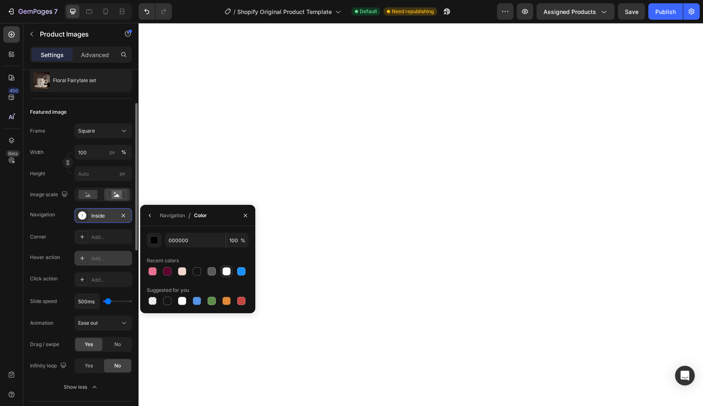
click at [226, 272] on div at bounding box center [226, 272] width 8 height 8
click at [152, 302] on div at bounding box center [152, 301] width 8 height 8
type input "000000"
type input "0"
click at [182, 299] on div at bounding box center [182, 301] width 8 height 8
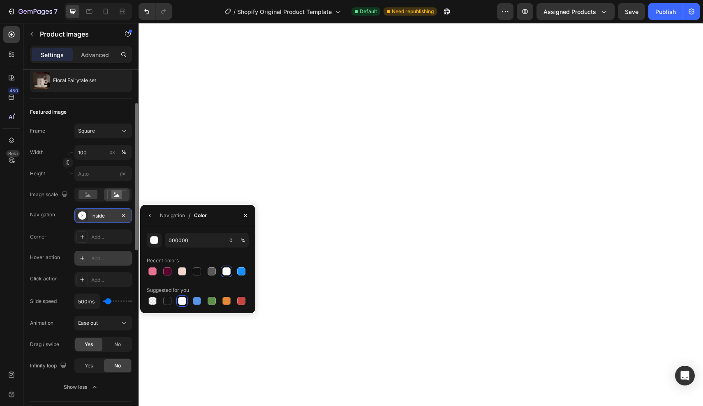
type input "FFFFFF"
type input "100"
click at [152, 300] on div at bounding box center [152, 301] width 8 height 8
type input "000000"
type input "0"
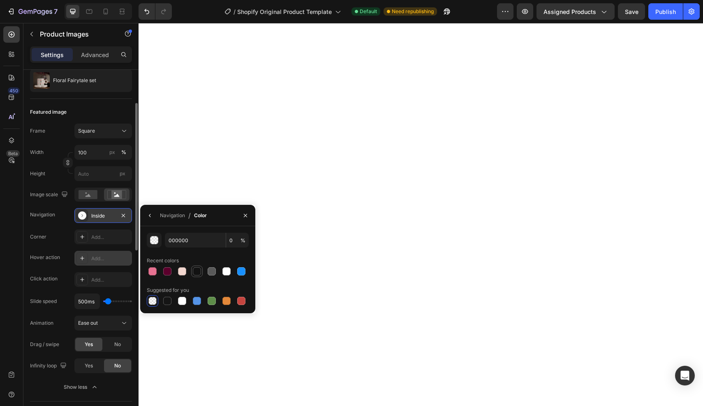
click at [202, 276] on div at bounding box center [197, 272] width 12 height 12
type input "121212"
type input "100"
click at [180, 303] on div at bounding box center [182, 301] width 8 height 8
type input "FFFFFF"
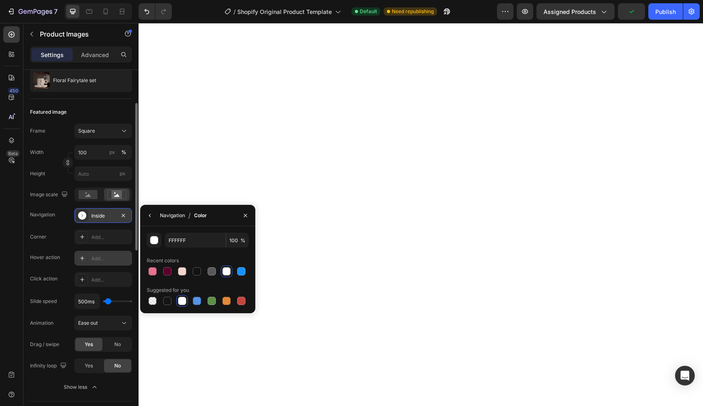
scroll to position [0, 0]
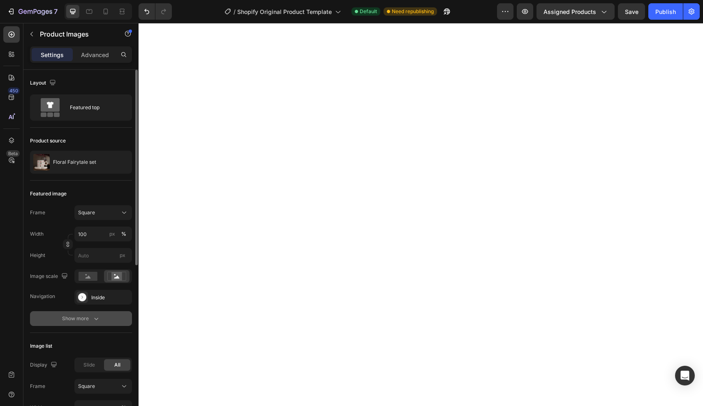
click at [83, 318] on div "Show more" at bounding box center [81, 319] width 38 height 8
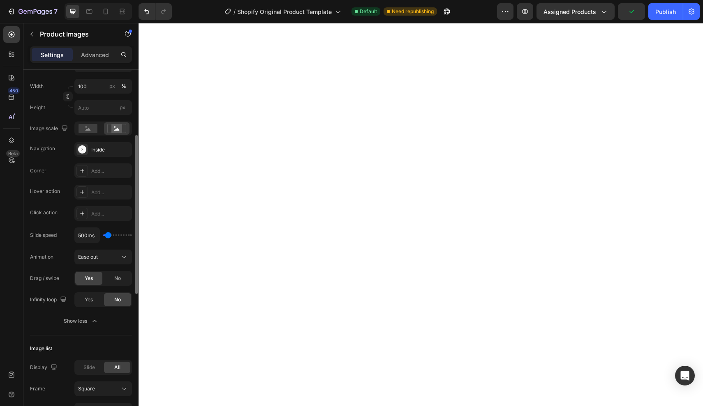
scroll to position [148, 0]
click at [126, 258] on icon at bounding box center [124, 257] width 8 height 8
click at [38, 233] on div "Slide speed" at bounding box center [43, 235] width 27 height 7
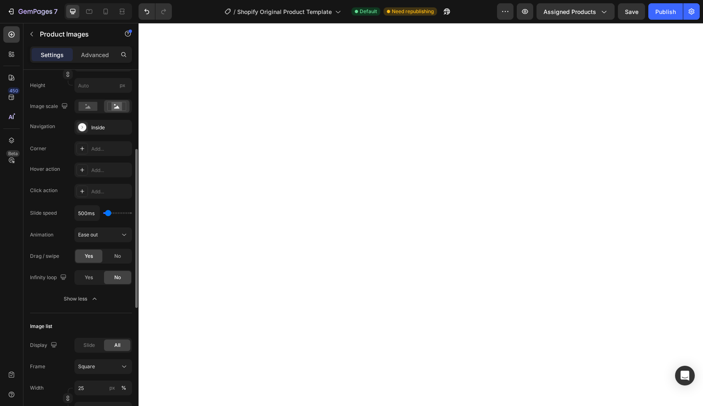
scroll to position [173, 0]
click at [87, 275] on span "Yes" at bounding box center [89, 274] width 8 height 7
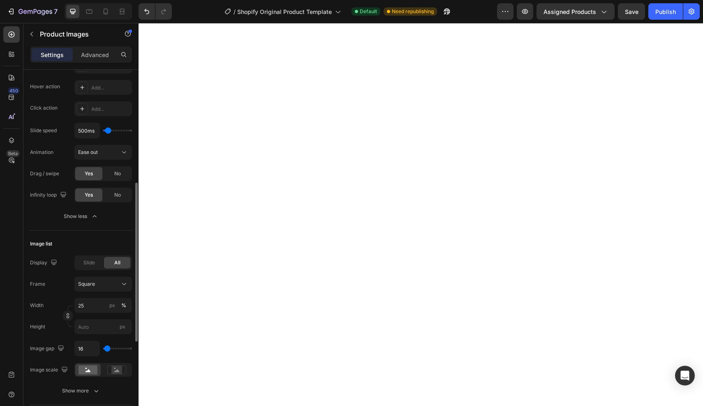
scroll to position [254, 0]
click at [92, 262] on span "Slide" at bounding box center [89, 261] width 12 height 7
click at [112, 261] on div "All" at bounding box center [117, 262] width 26 height 12
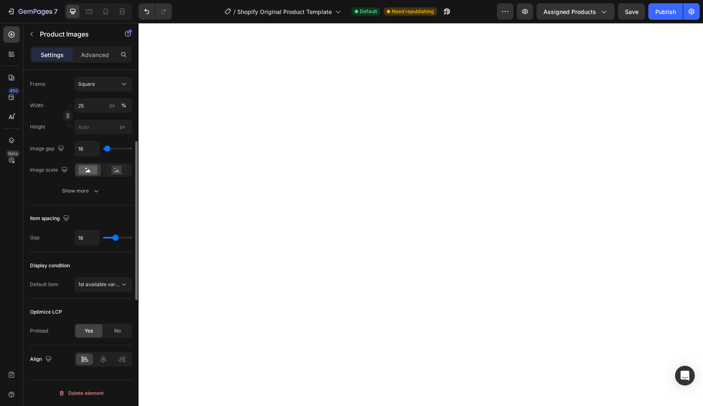
scroll to position [0, 0]
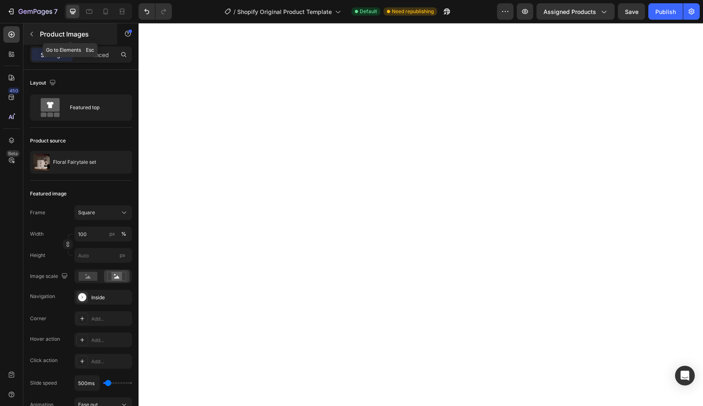
click at [39, 35] on div "Product Images" at bounding box center [70, 33] width 94 height 21
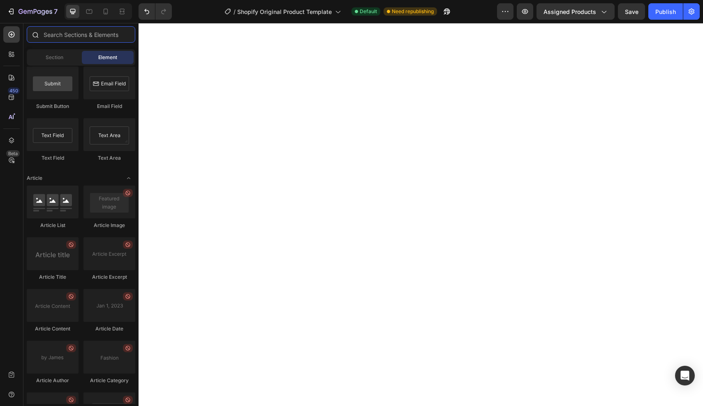
click at [54, 35] on input "text" at bounding box center [81, 34] width 108 height 16
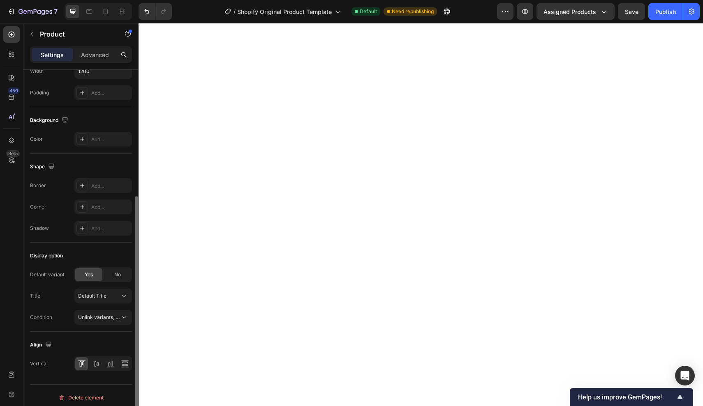
scroll to position [196, 0]
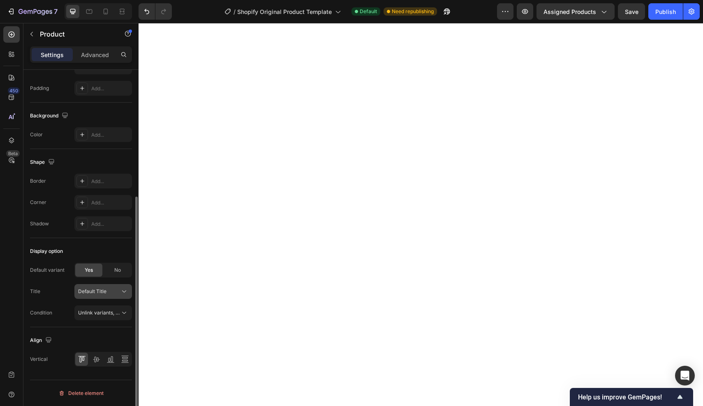
click at [126, 292] on icon at bounding box center [124, 292] width 8 height 8
click at [59, 280] on div "Default variant Yes No Title Default Title Default Title" at bounding box center [81, 281] width 102 height 36
click at [125, 313] on icon at bounding box center [124, 313] width 8 height 8
click at [55, 300] on div "Default variant Yes No Title Default Title Condition Unlink variants, quantity …" at bounding box center [81, 292] width 102 height 58
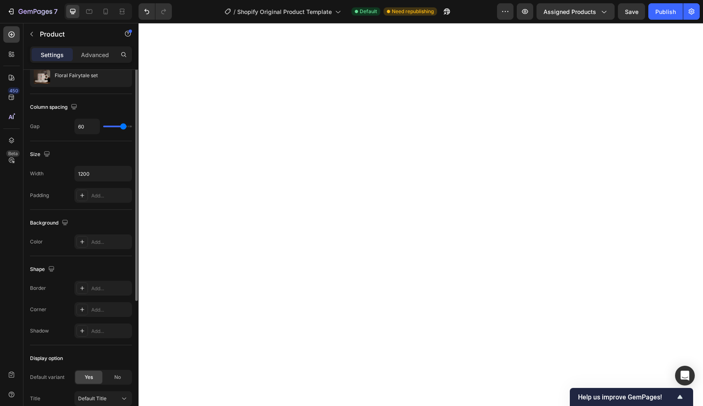
scroll to position [25, 0]
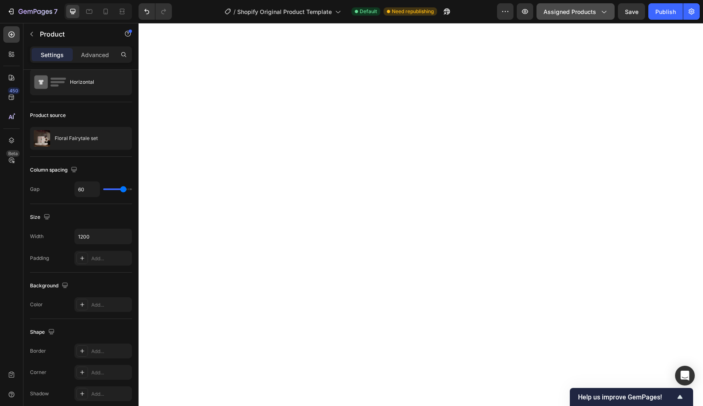
click at [606, 13] on icon "button" at bounding box center [603, 11] width 8 height 8
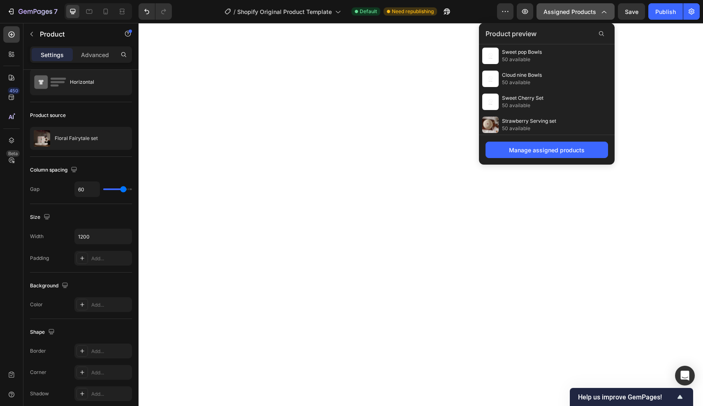
click at [562, 16] on span "Assigned Products" at bounding box center [569, 11] width 53 height 9
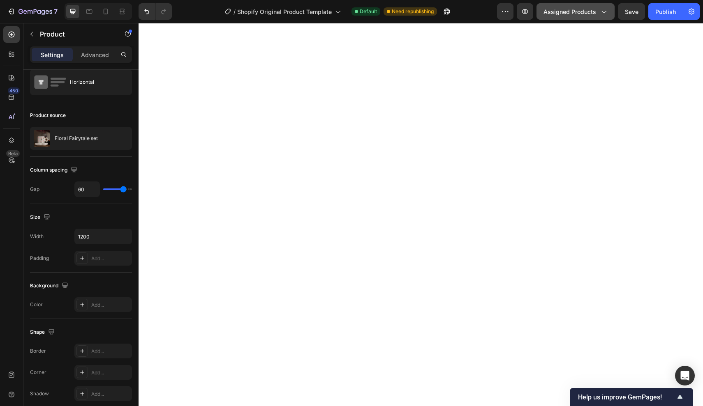
click at [562, 16] on span "Assigned Products" at bounding box center [569, 11] width 53 height 9
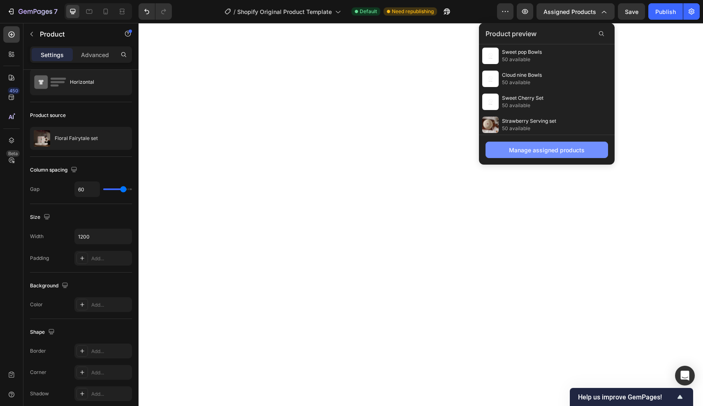
click at [505, 151] on button "Manage assigned products" at bounding box center [546, 150] width 122 height 16
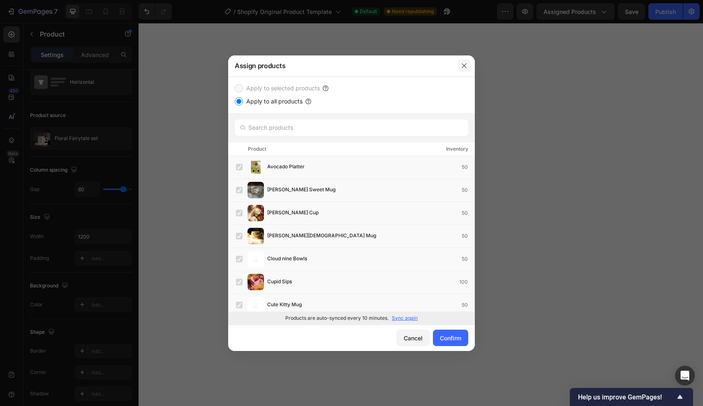
click at [465, 66] on icon "button" at bounding box center [464, 65] width 7 height 7
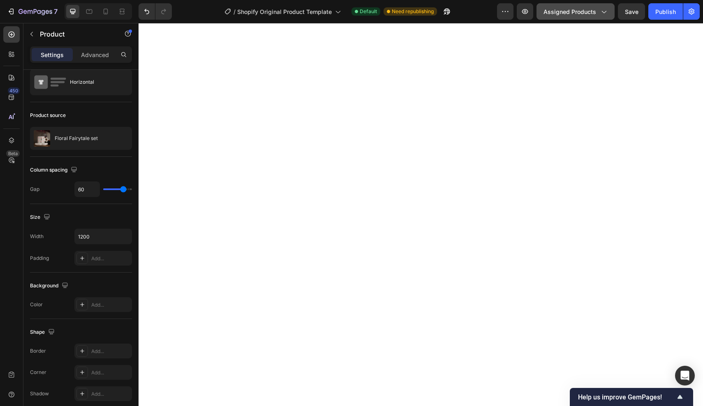
click at [600, 17] on button "Assigned Products" at bounding box center [575, 11] width 78 height 16
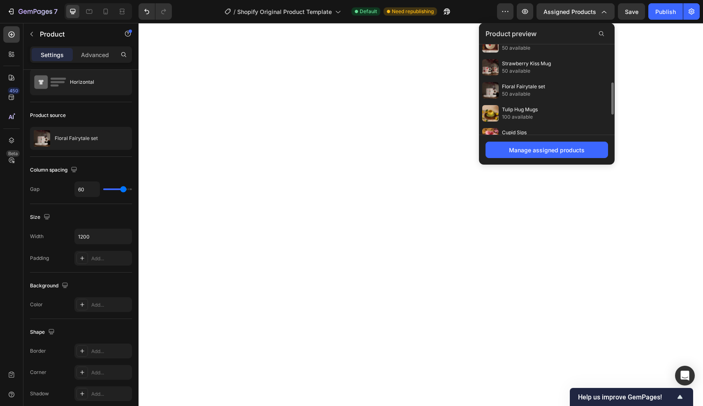
scroll to position [105, 0]
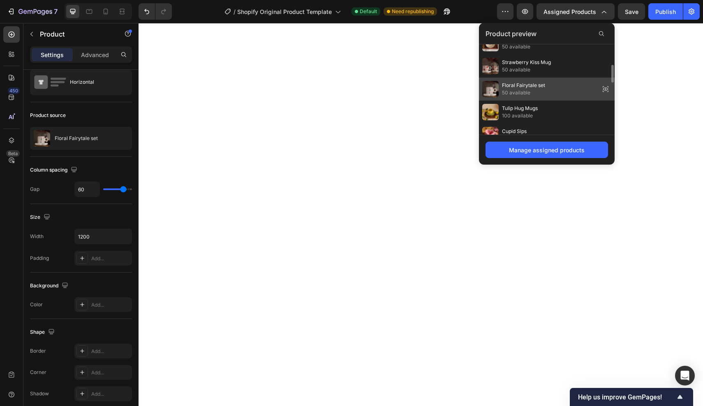
click at [520, 90] on span "50 available" at bounding box center [523, 92] width 43 height 7
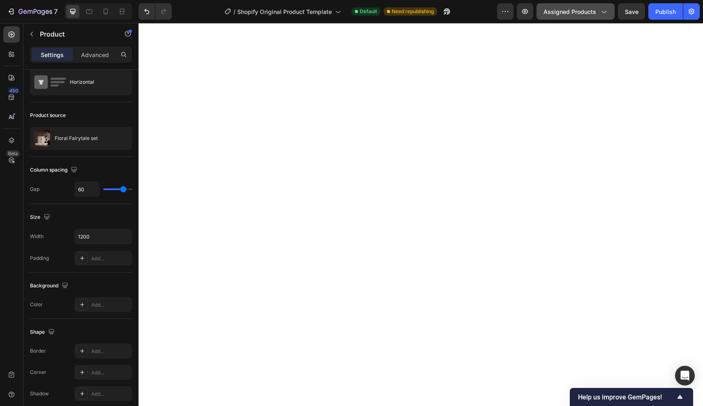
click at [600, 12] on icon "button" at bounding box center [603, 11] width 8 height 8
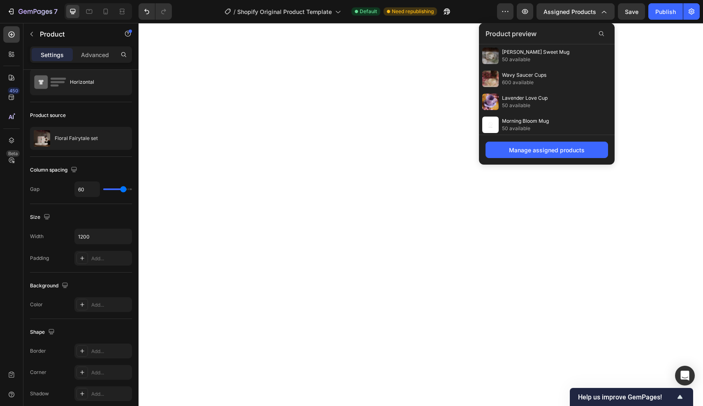
scroll to position [0, 0]
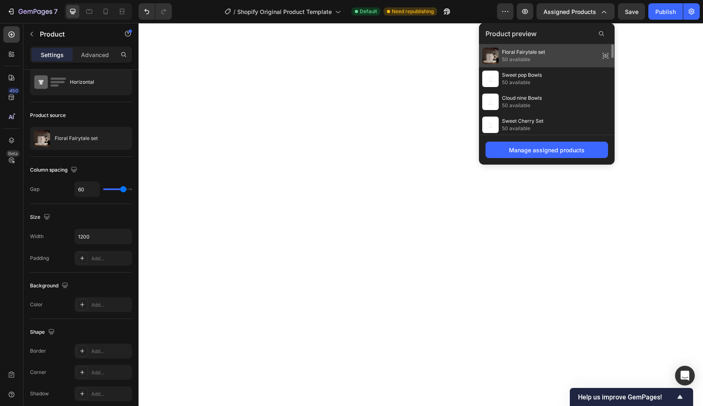
click at [604, 55] on icon at bounding box center [605, 55] width 5 height 3
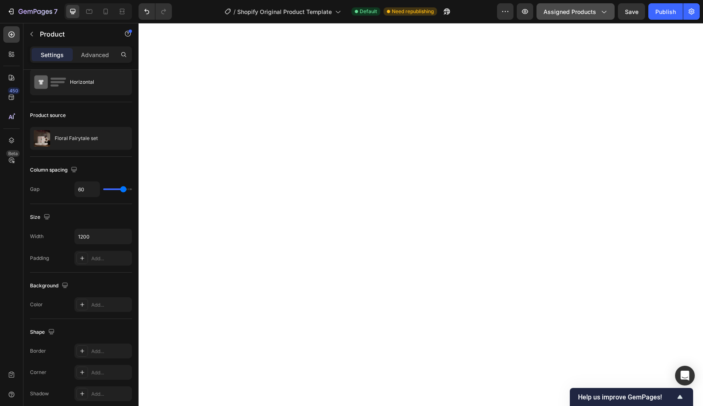
click at [603, 13] on icon "button" at bounding box center [603, 11] width 8 height 8
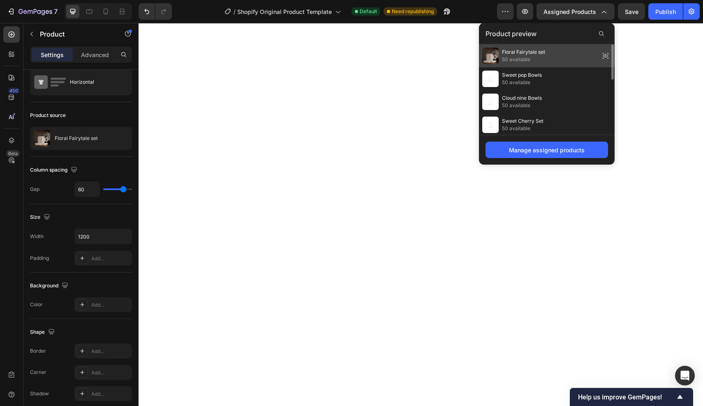
click at [605, 55] on icon at bounding box center [606, 56] width 12 height 12
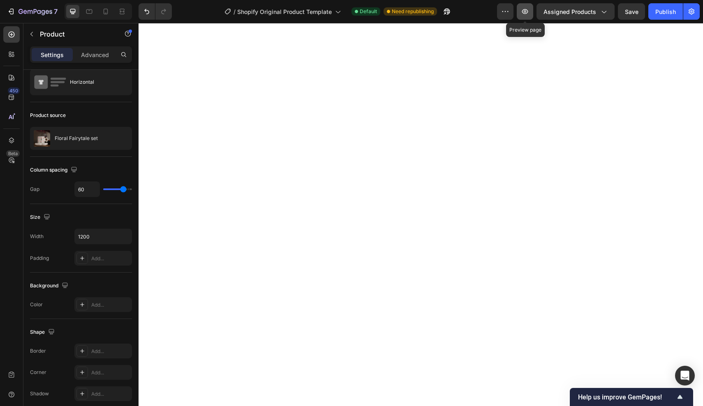
click at [522, 16] on button "button" at bounding box center [525, 11] width 16 height 16
click at [605, 14] on icon "button" at bounding box center [603, 11] width 8 height 8
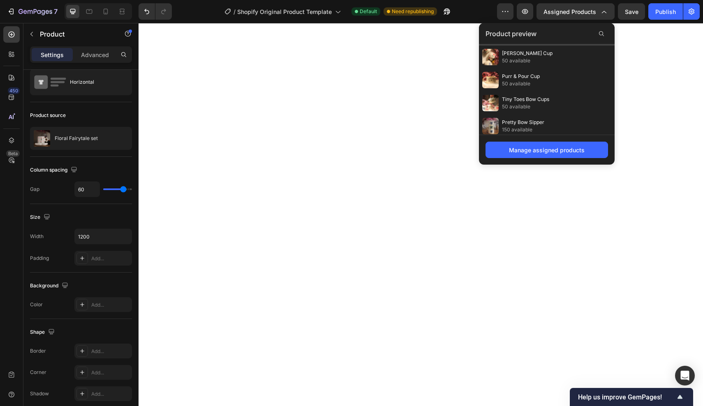
scroll to position [508, 0]
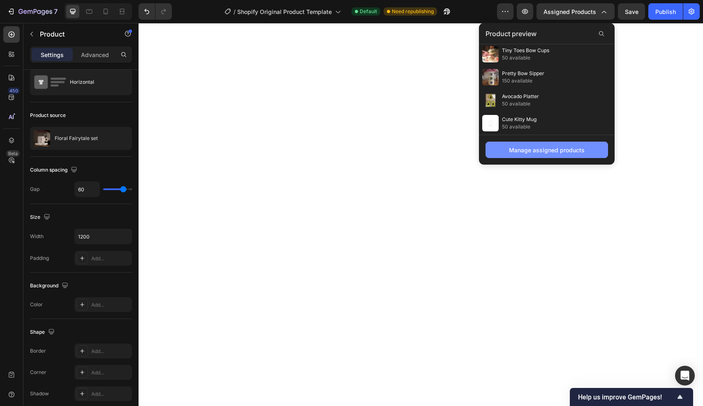
click at [529, 152] on div "Manage assigned products" at bounding box center [547, 150] width 76 height 9
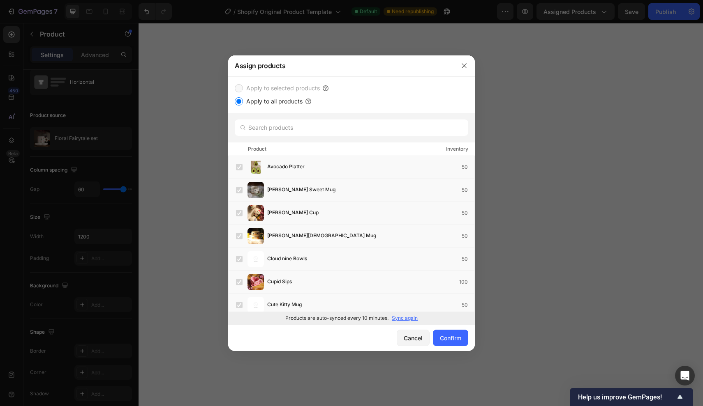
scroll to position [268, 0]
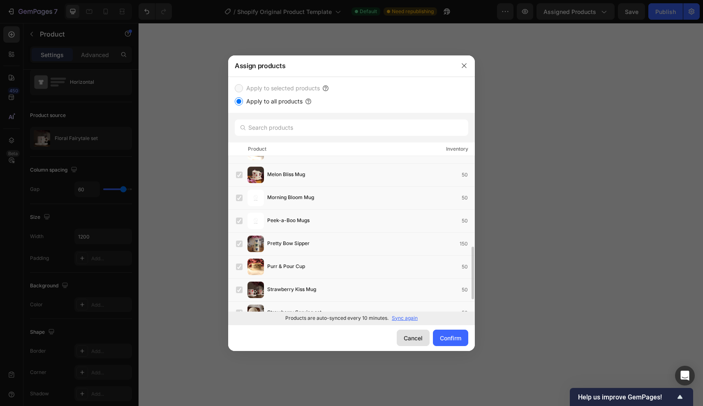
click at [411, 335] on div "Cancel" at bounding box center [413, 338] width 19 height 9
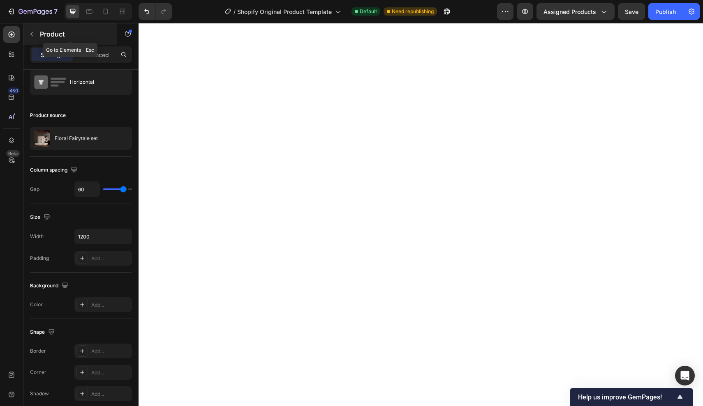
click at [35, 29] on button "button" at bounding box center [31, 34] width 13 height 13
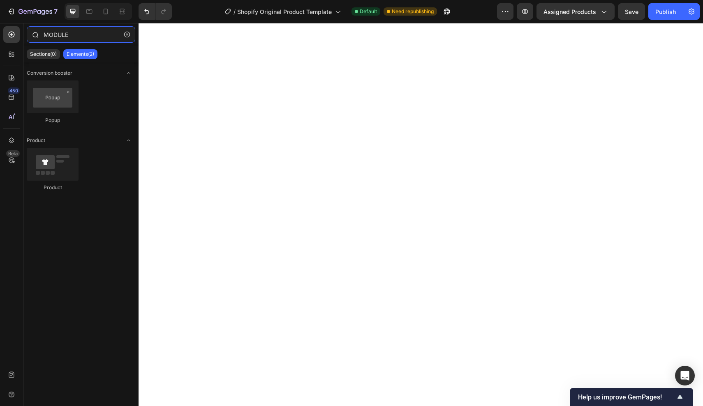
click at [92, 37] on input "MODULE" at bounding box center [81, 34] width 108 height 16
type input "BADGE"
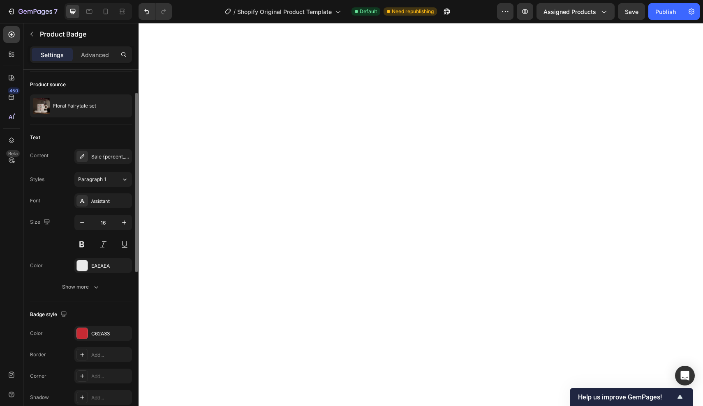
scroll to position [51, 0]
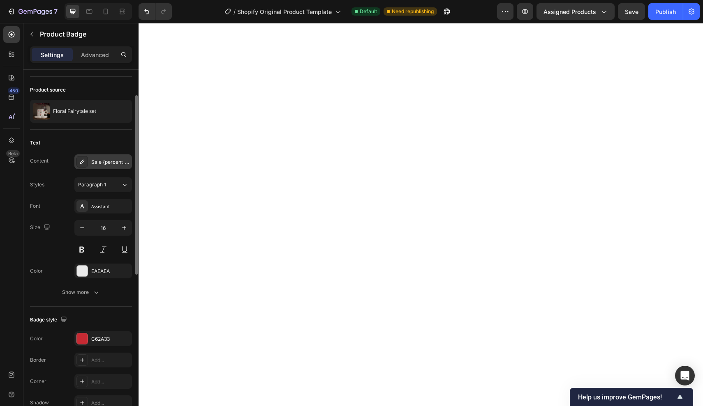
click at [95, 164] on div "Sale {percent_discount} off" at bounding box center [110, 162] width 39 height 7
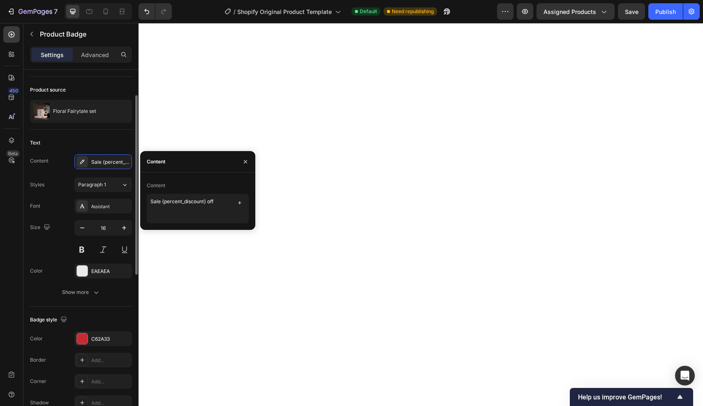
click at [55, 191] on div "Styles Paragraph 1" at bounding box center [81, 185] width 102 height 15
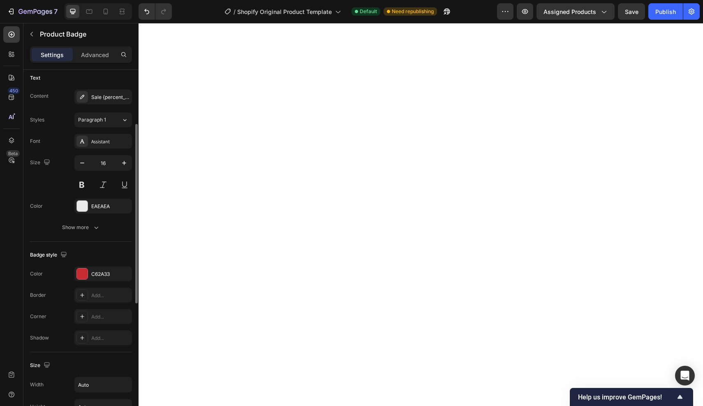
scroll to position [116, 0]
click at [65, 230] on div "Show more" at bounding box center [81, 227] width 38 height 8
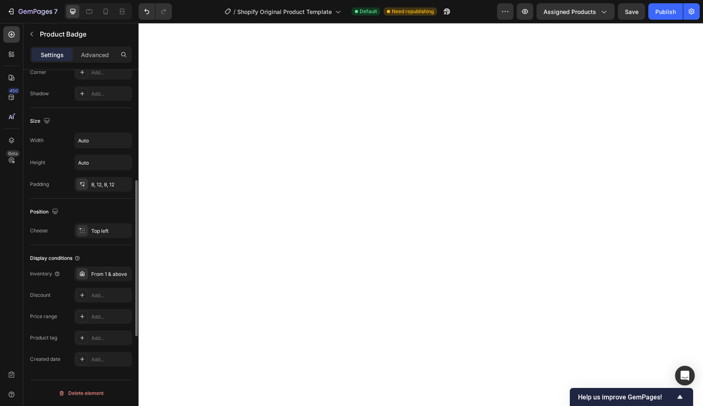
scroll to position [0, 0]
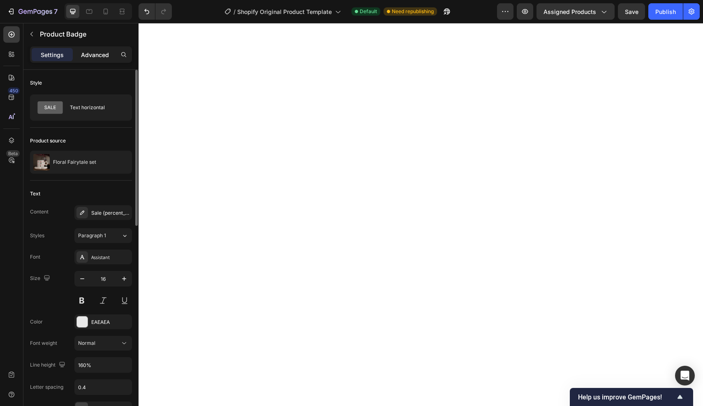
click at [102, 54] on p "Advanced" at bounding box center [95, 55] width 28 height 9
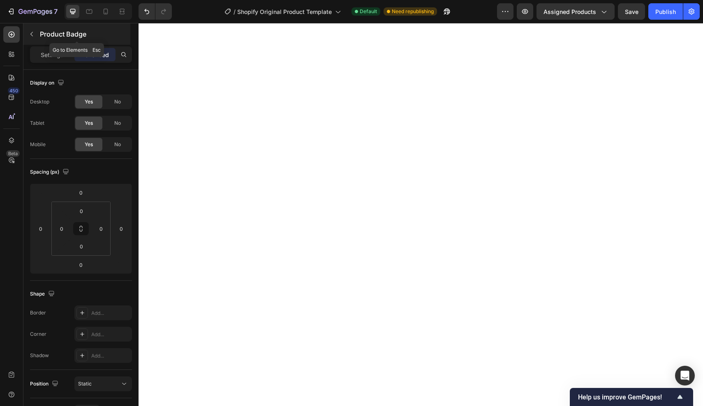
click at [41, 40] on div "Product Badge" at bounding box center [76, 33] width 107 height 21
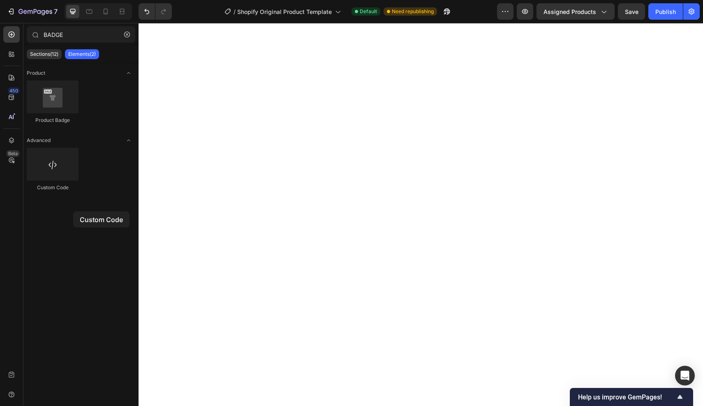
drag, startPoint x: 52, startPoint y: 171, endPoint x: 73, endPoint y: 212, distance: 45.4
click at [73, 212] on div "Product Product Badge Advanced Custom Code" at bounding box center [80, 231] width 115 height 339
click at [23, 16] on div "7" at bounding box center [37, 12] width 39 height 10
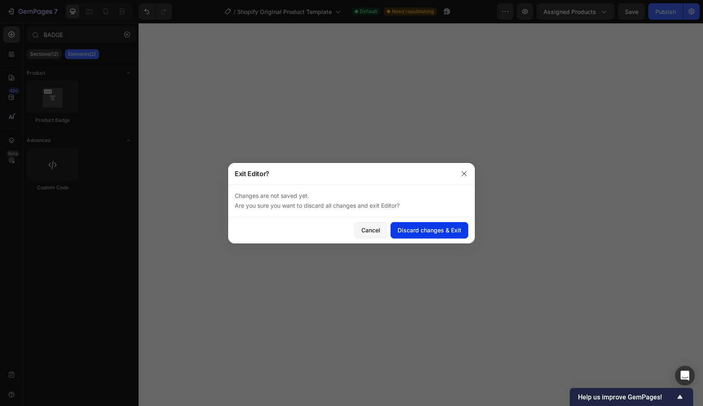
click at [411, 235] on button "Discard changes & Exit" at bounding box center [429, 230] width 78 height 16
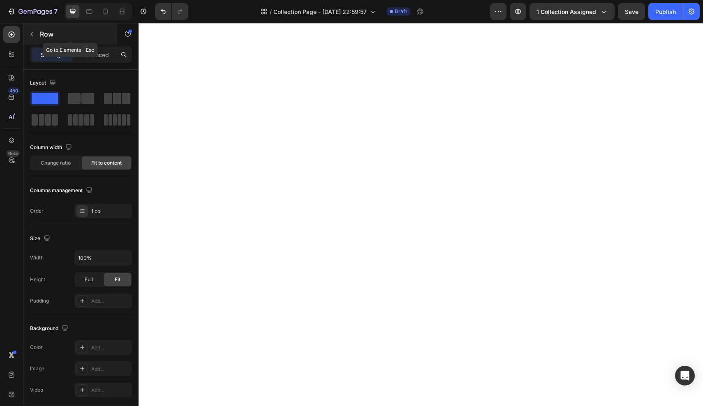
click at [37, 37] on button "button" at bounding box center [31, 34] width 13 height 13
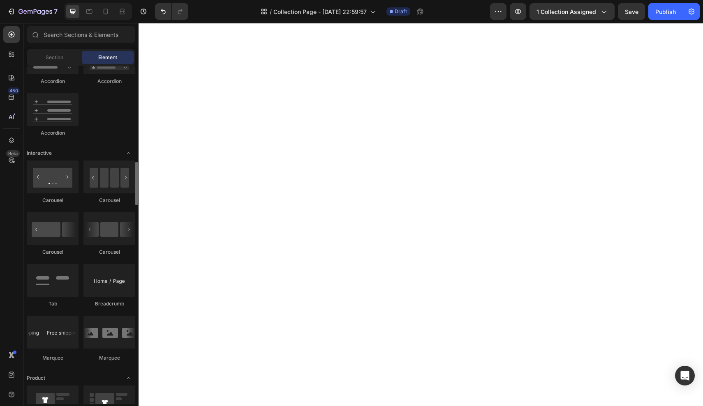
scroll to position [746, 0]
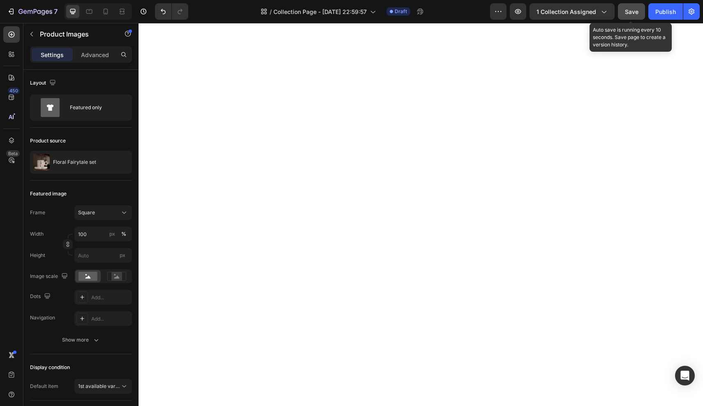
click at [636, 13] on span "Save" at bounding box center [632, 11] width 14 height 7
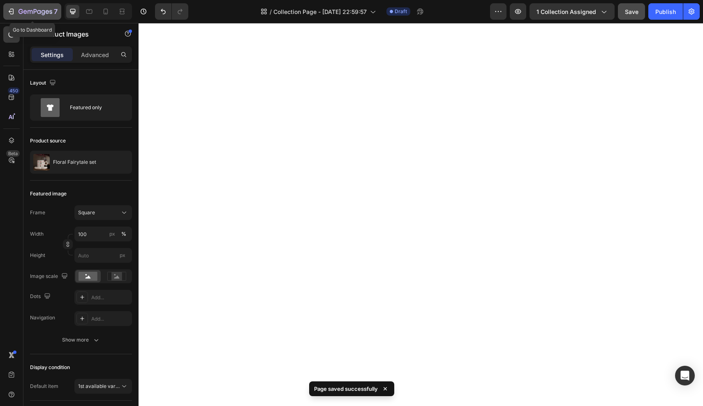
click at [16, 13] on div "7" at bounding box center [32, 12] width 51 height 10
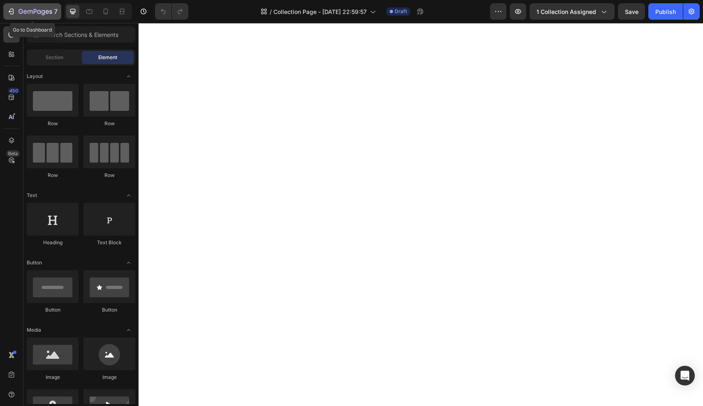
click at [25, 15] on icon "button" at bounding box center [35, 12] width 34 height 7
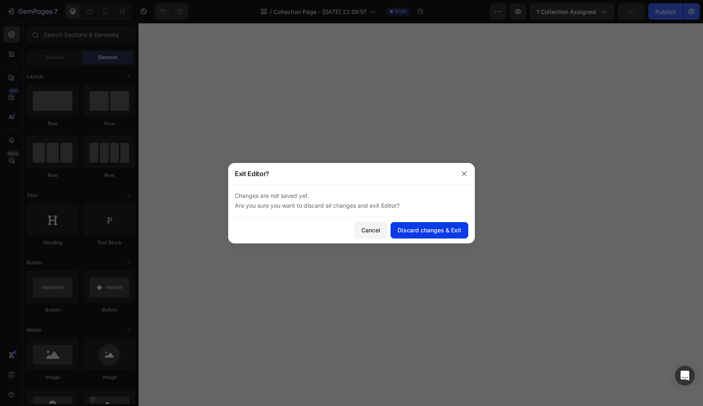
click at [425, 235] on button "Discard changes & Exit" at bounding box center [429, 230] width 78 height 16
